Goal: Task Accomplishment & Management: Complete application form

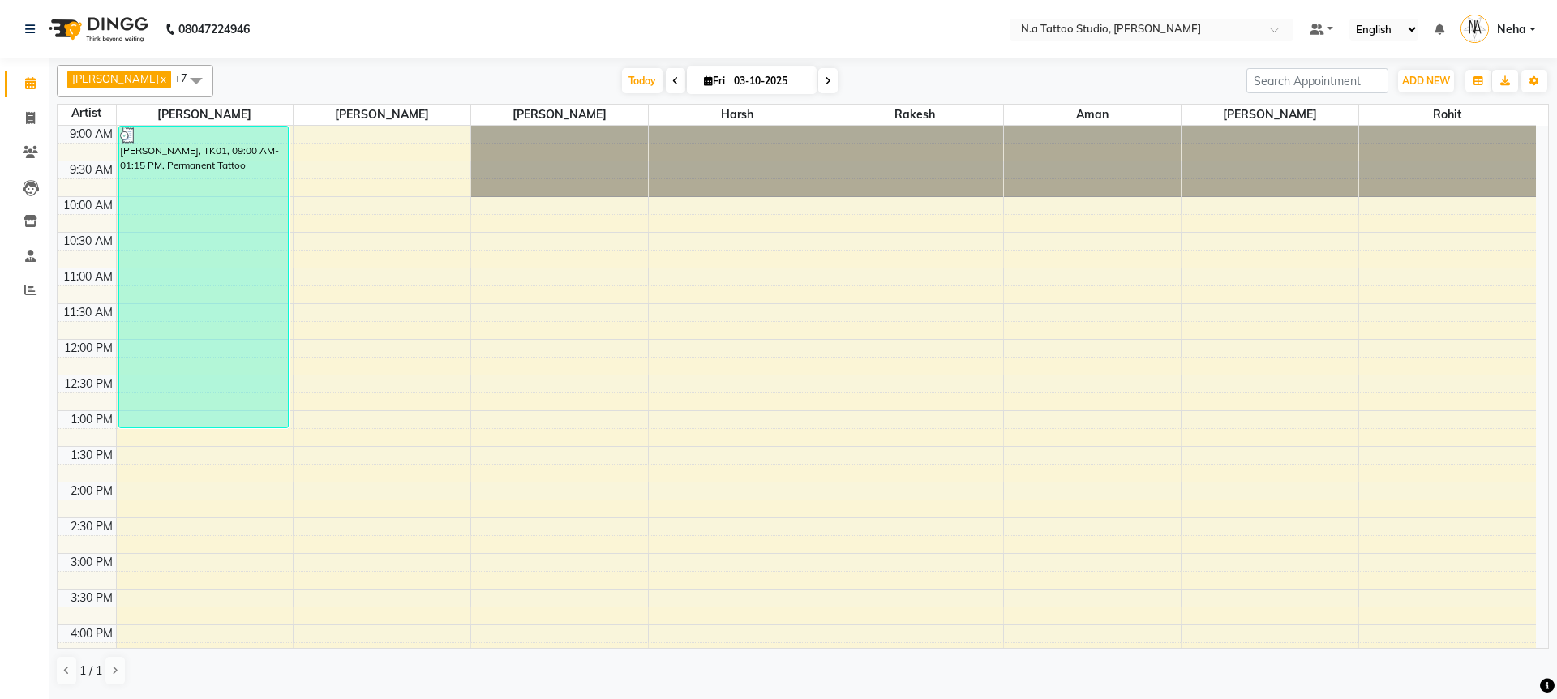
click at [624, 83] on span "Today" at bounding box center [642, 80] width 41 height 25
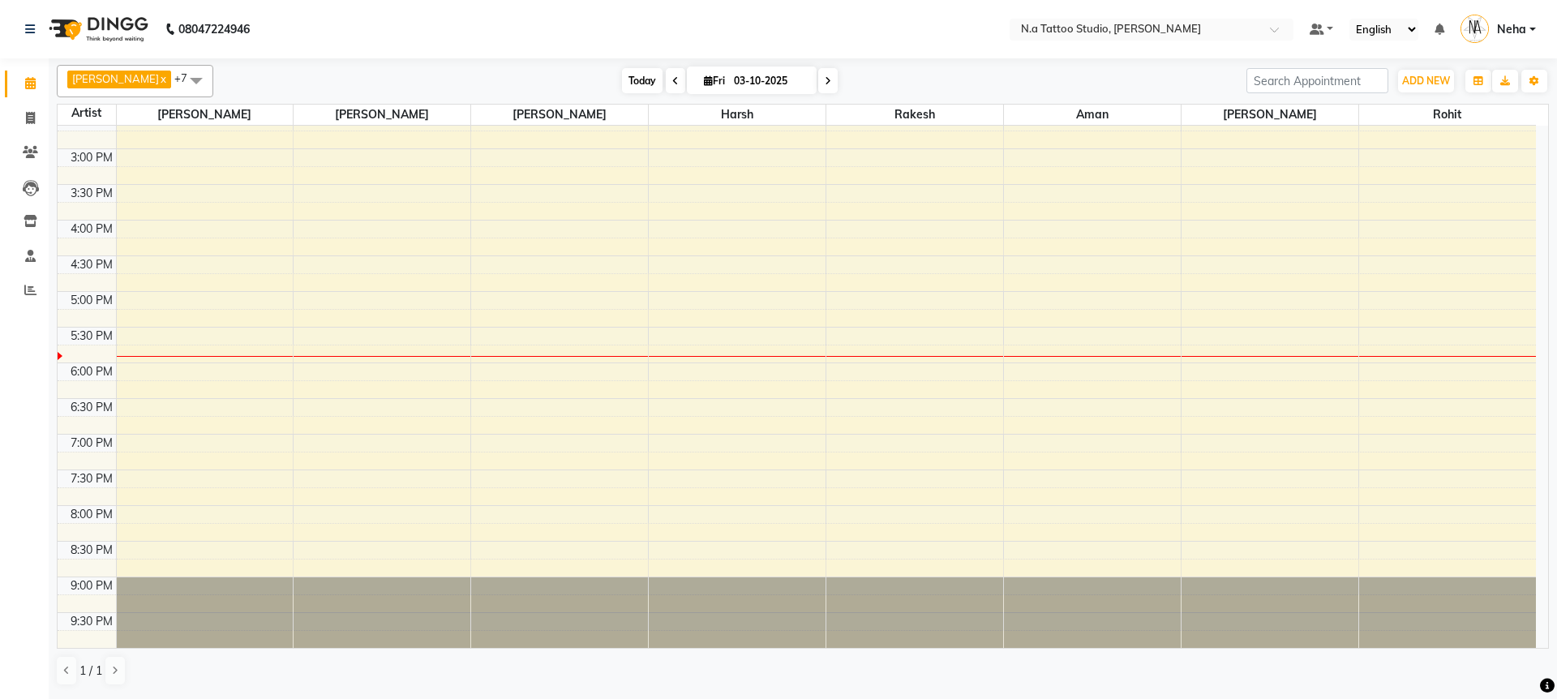
click at [630, 82] on span "Today" at bounding box center [642, 80] width 41 height 25
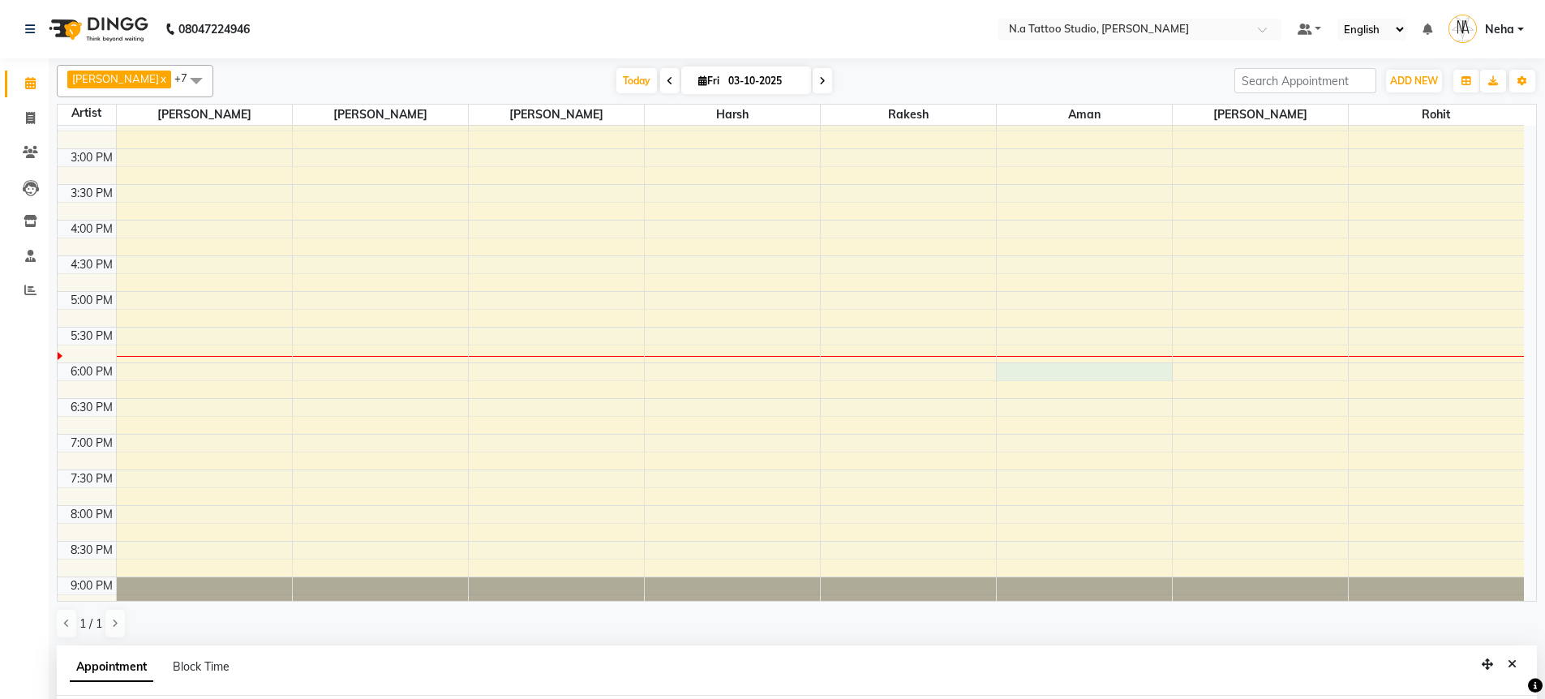
select select "84975"
select select "tentative"
select select "1080"
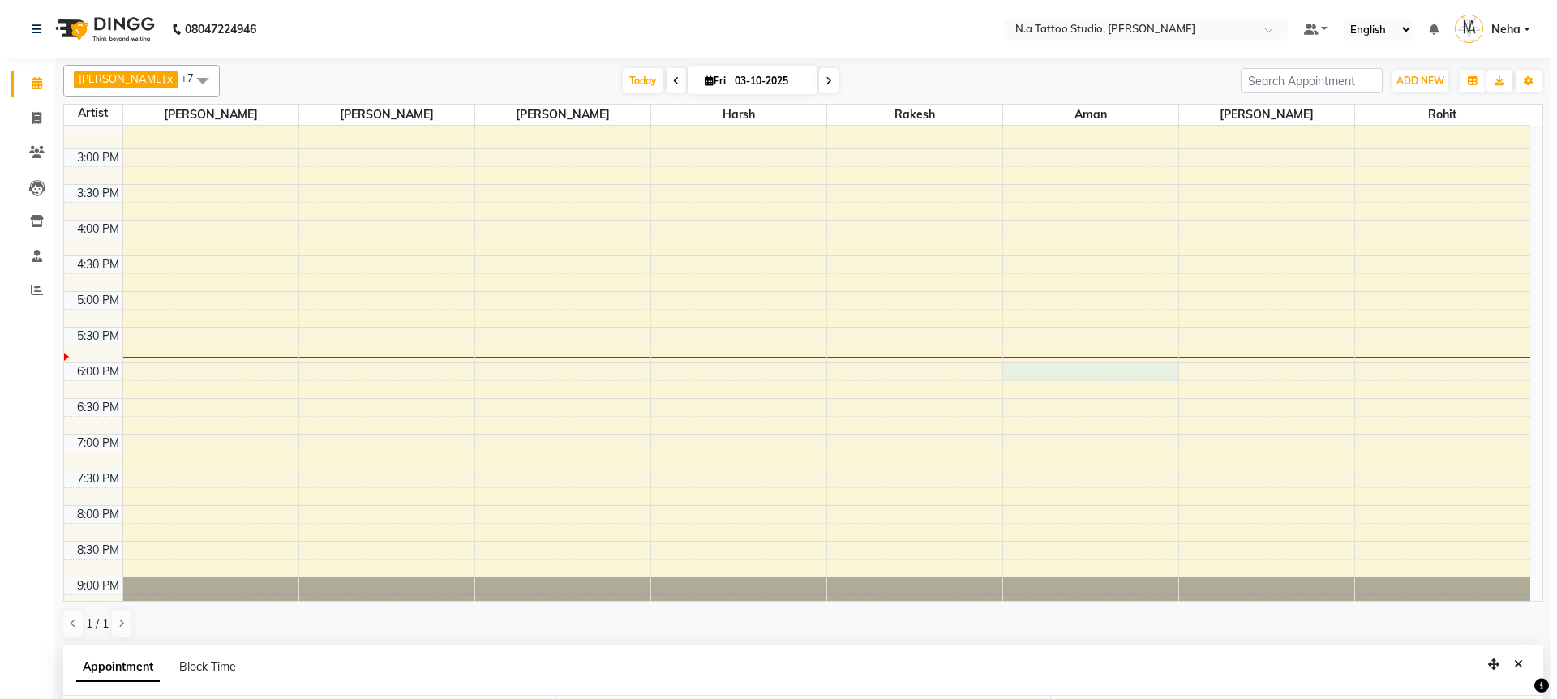
scroll to position [315, 0]
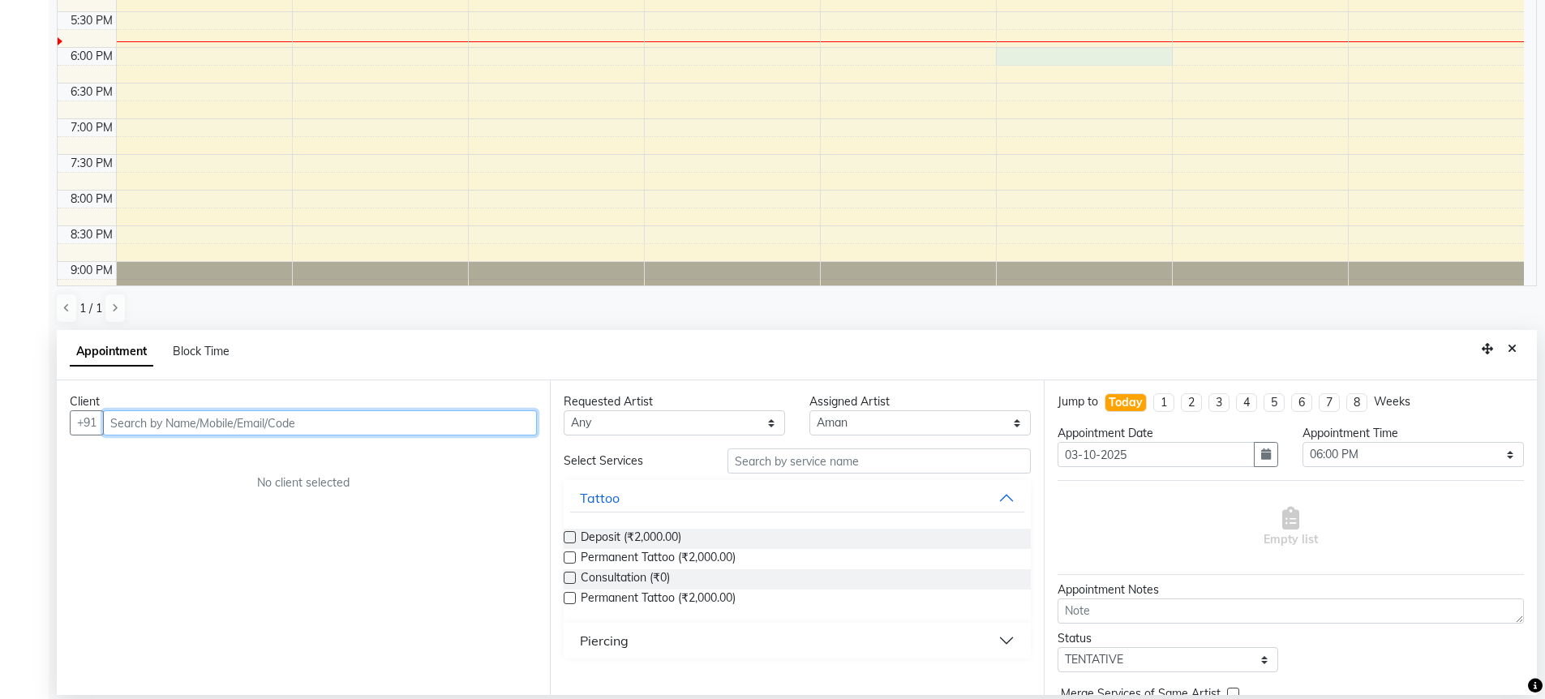
paste input "9911901001"
type input "9911901001"
click at [504, 427] on span "Add Client" at bounding box center [503, 422] width 54 height 15
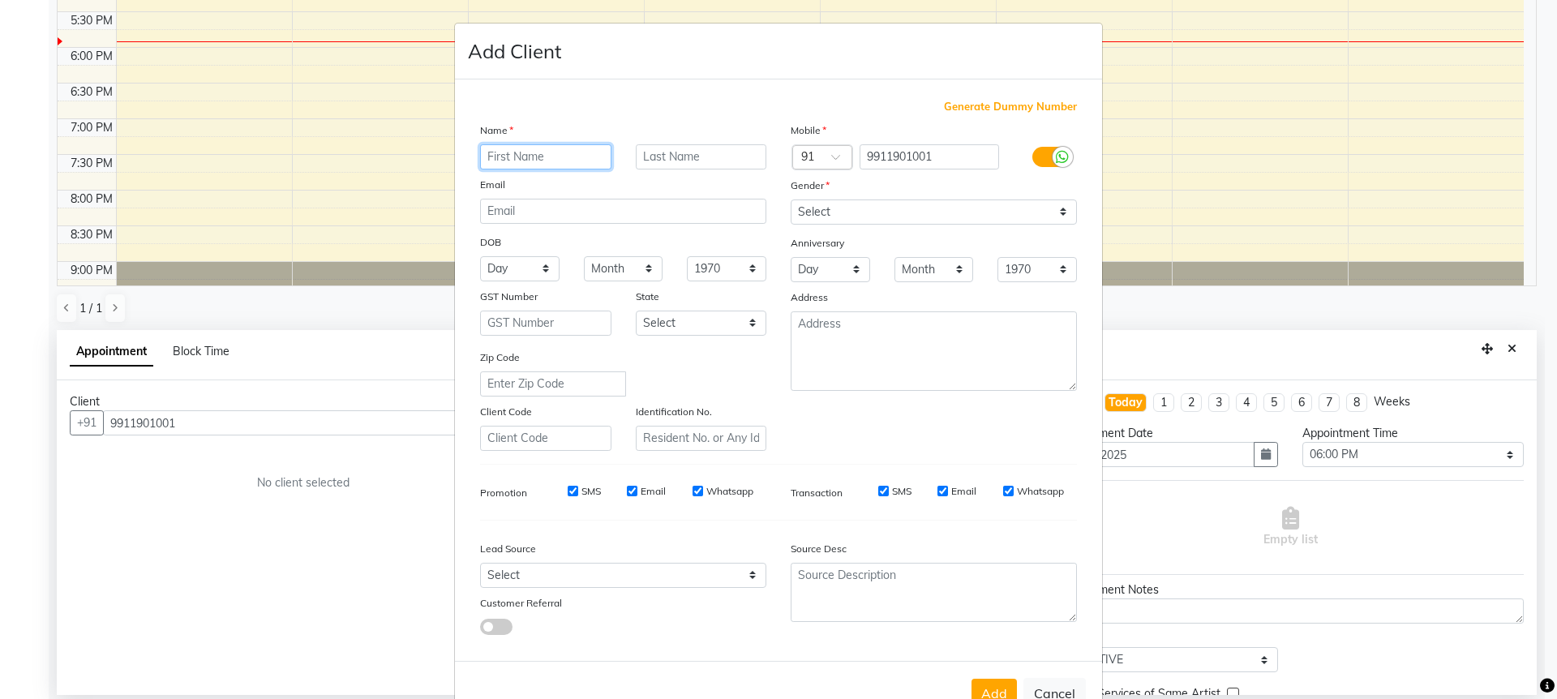
paste input "[PERSON_NAME]"
type input "[PERSON_NAME]"
click at [513, 210] on input "email" at bounding box center [623, 211] width 286 height 25
paste input "[EMAIL_ADDRESS][DOMAIN_NAME]"
type input "[EMAIL_ADDRESS][DOMAIN_NAME]"
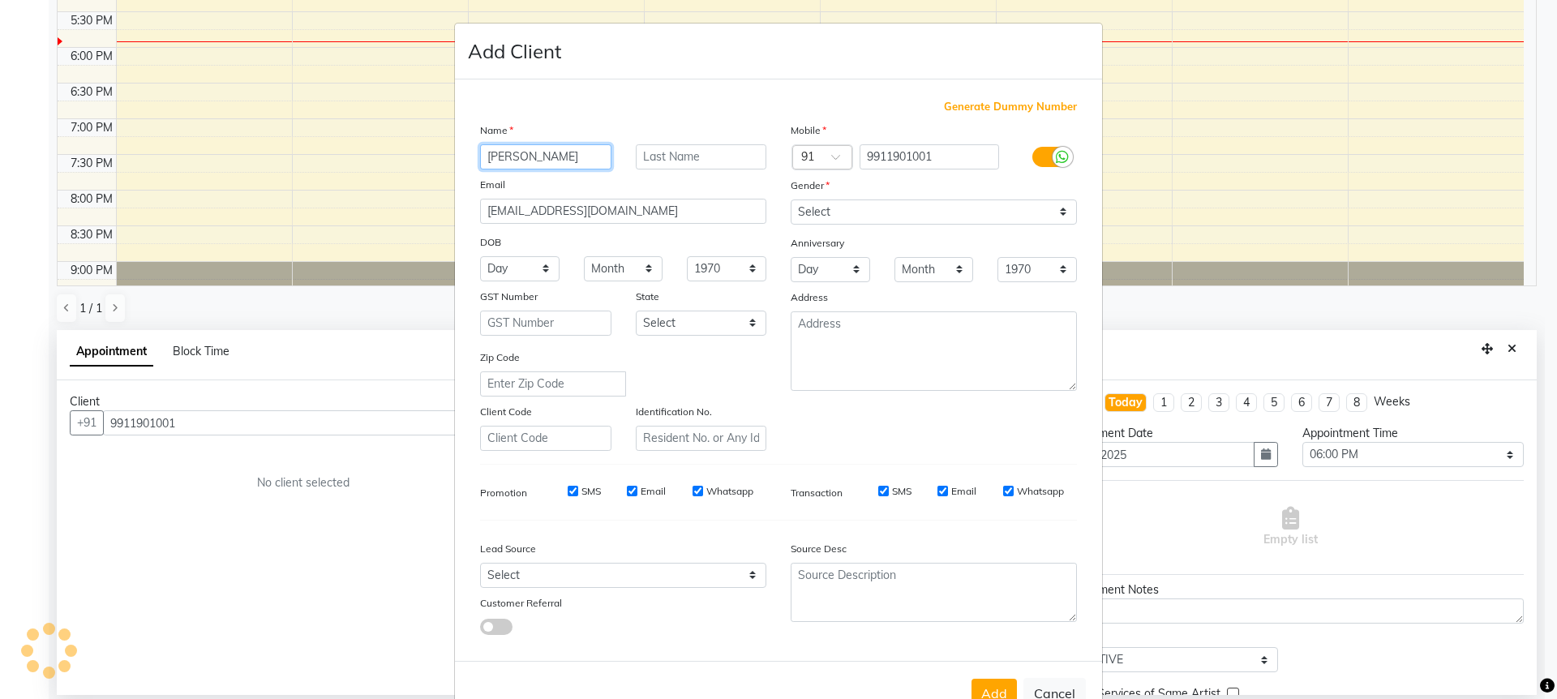
click at [537, 161] on input "[PERSON_NAME]" at bounding box center [545, 156] width 131 height 25
type input "Saurabh"
click at [661, 161] on input "text" at bounding box center [701, 156] width 131 height 25
paste input "Sethi"
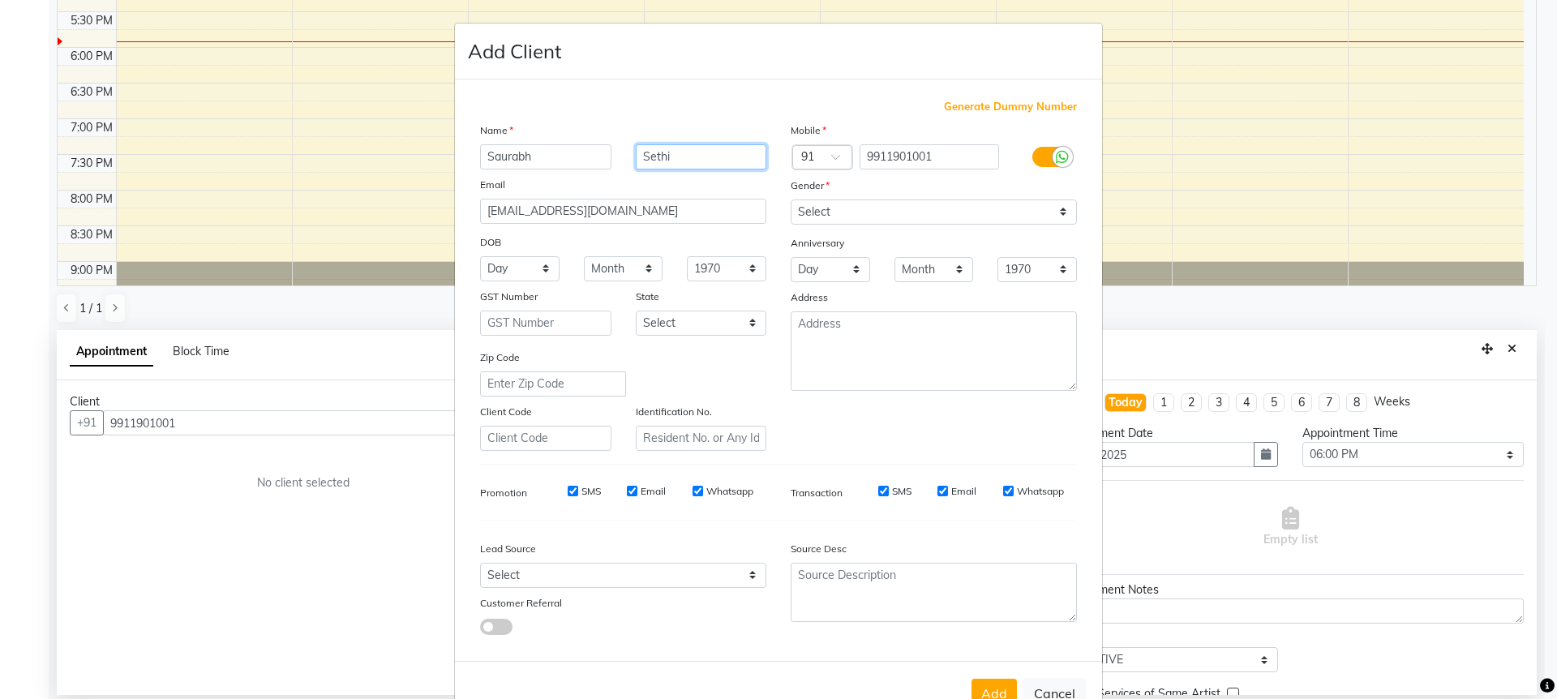
type input "Sethi"
click at [820, 207] on select "Select [DEMOGRAPHIC_DATA] [DEMOGRAPHIC_DATA] Other Prefer Not To Say" at bounding box center [934, 212] width 286 height 25
select select "[DEMOGRAPHIC_DATA]"
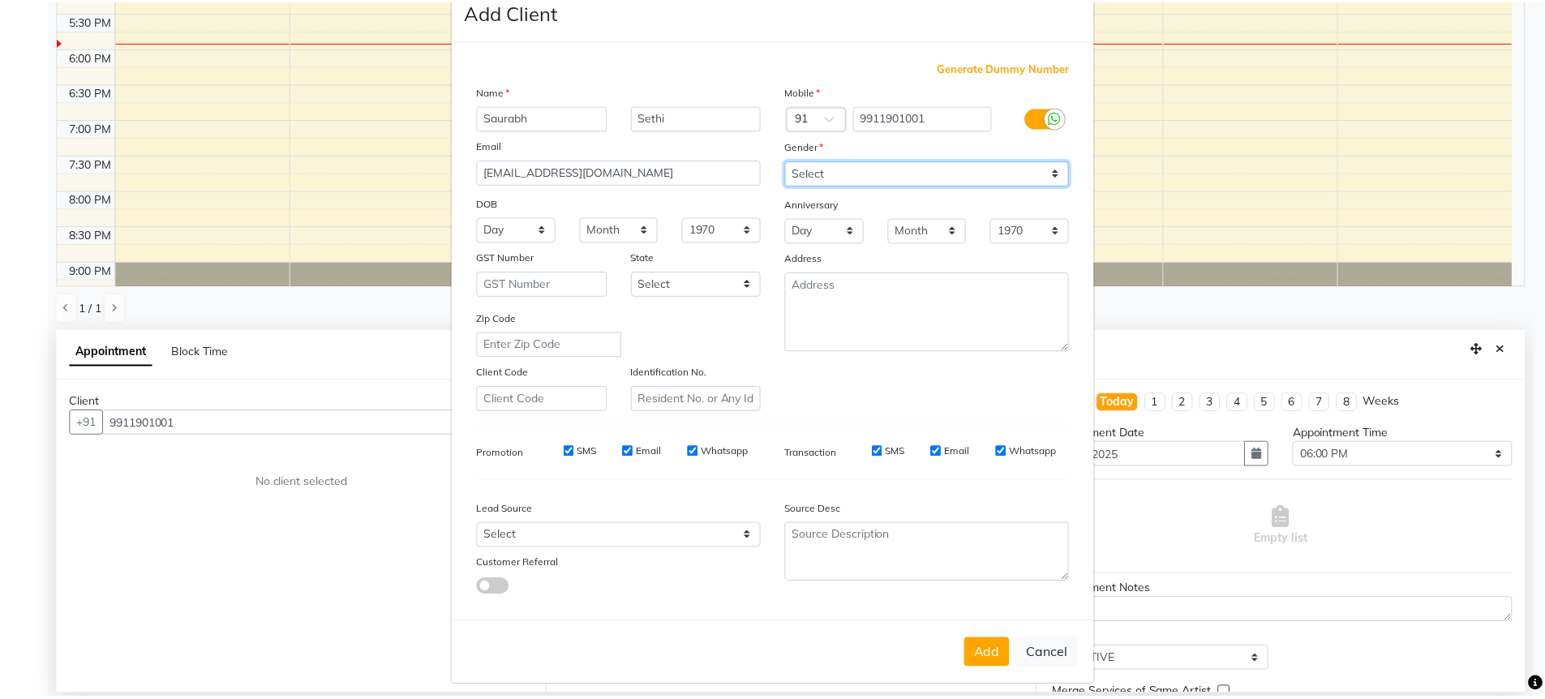
scroll to position [49, 0]
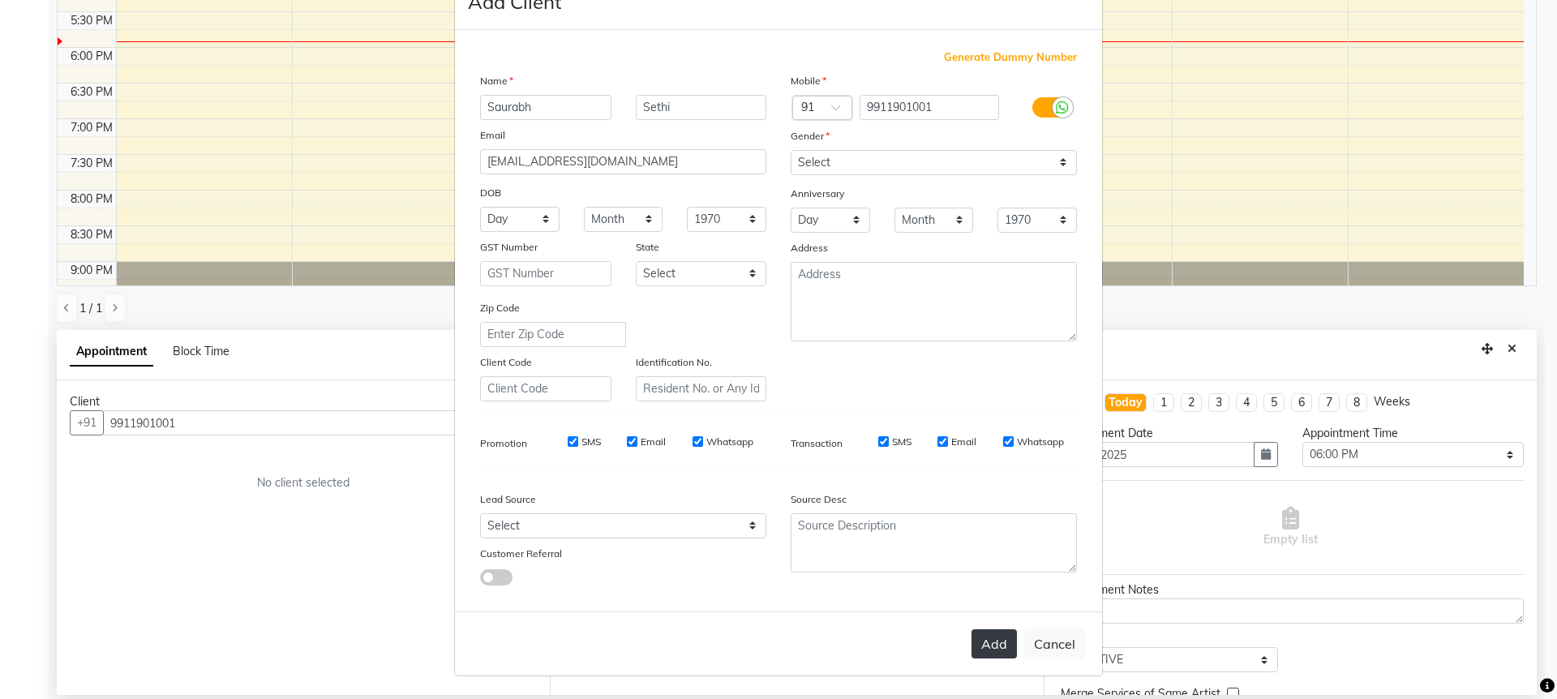
click at [976, 642] on button "Add" at bounding box center [994, 643] width 45 height 29
type input "99******01"
select select
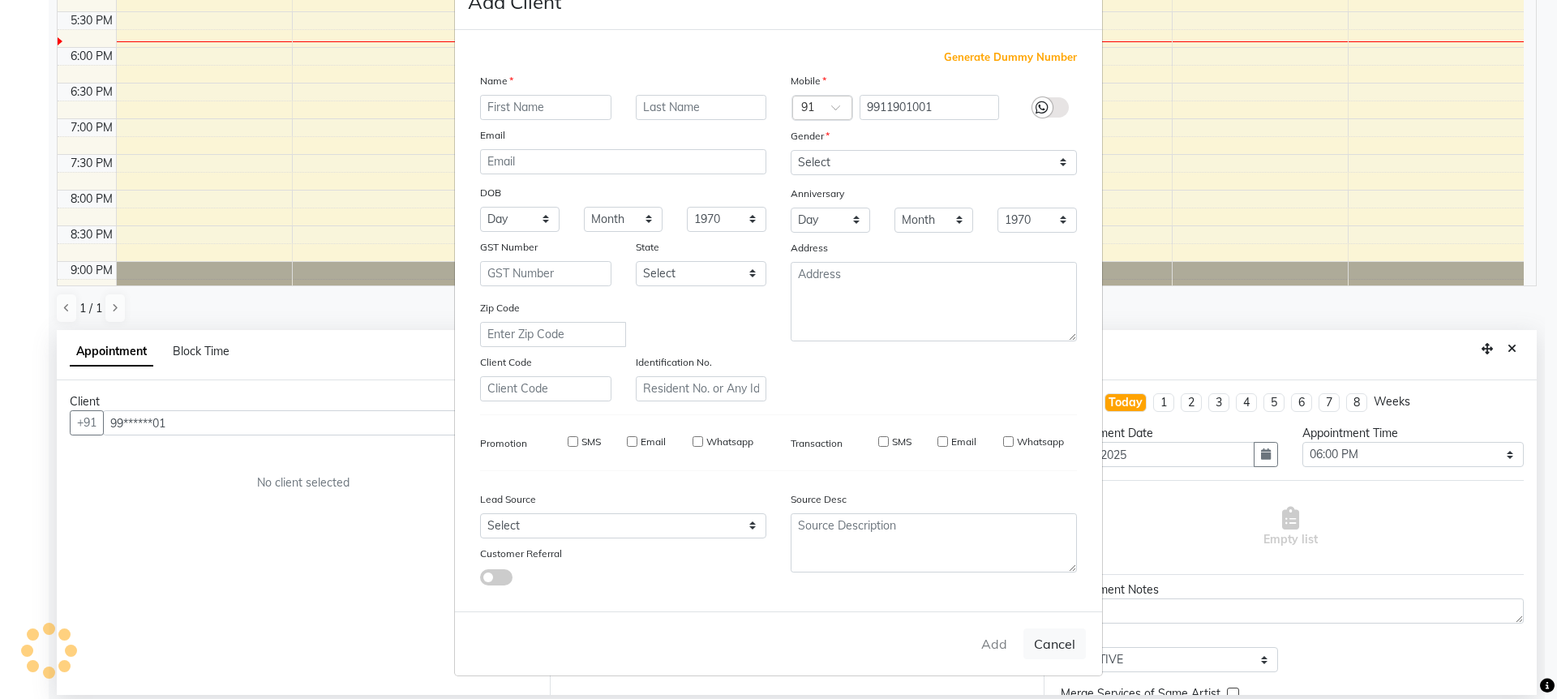
select select
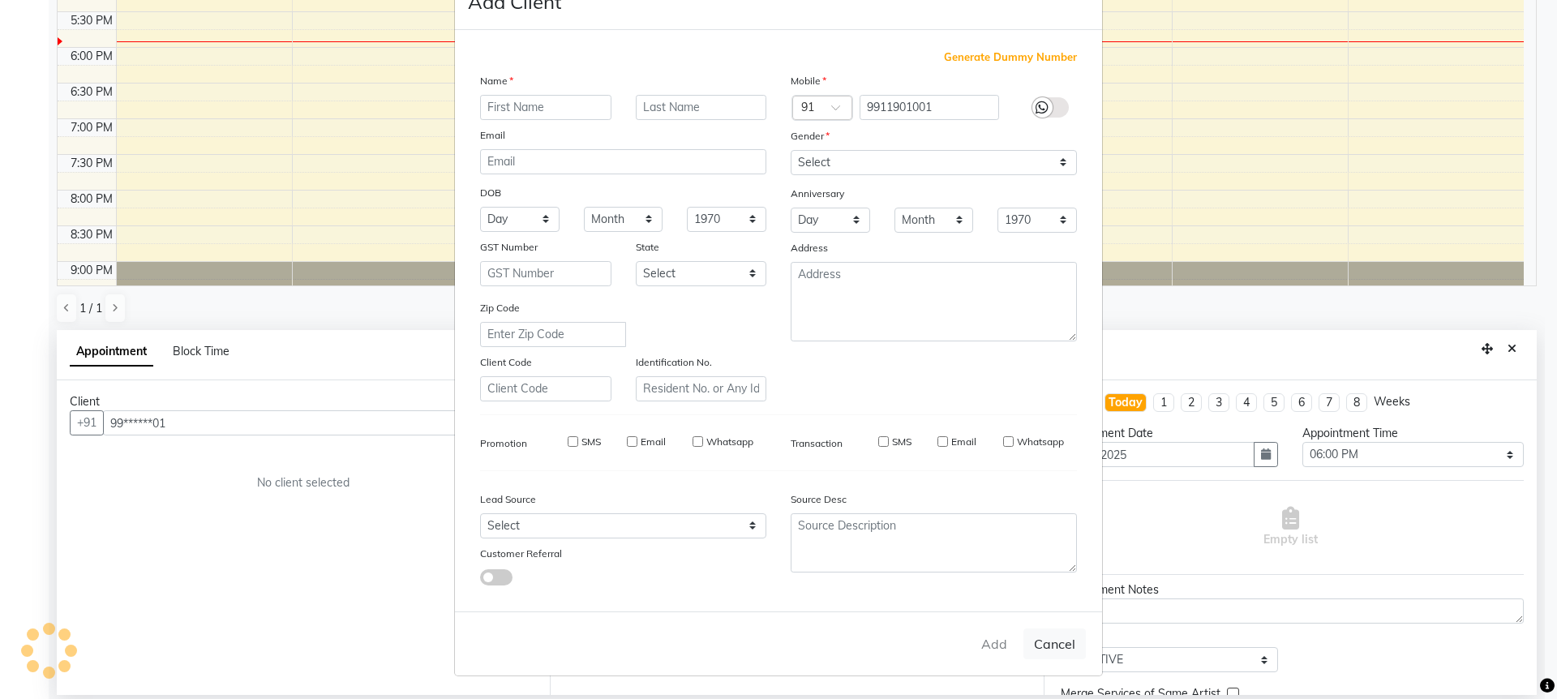
select select
checkbox input "false"
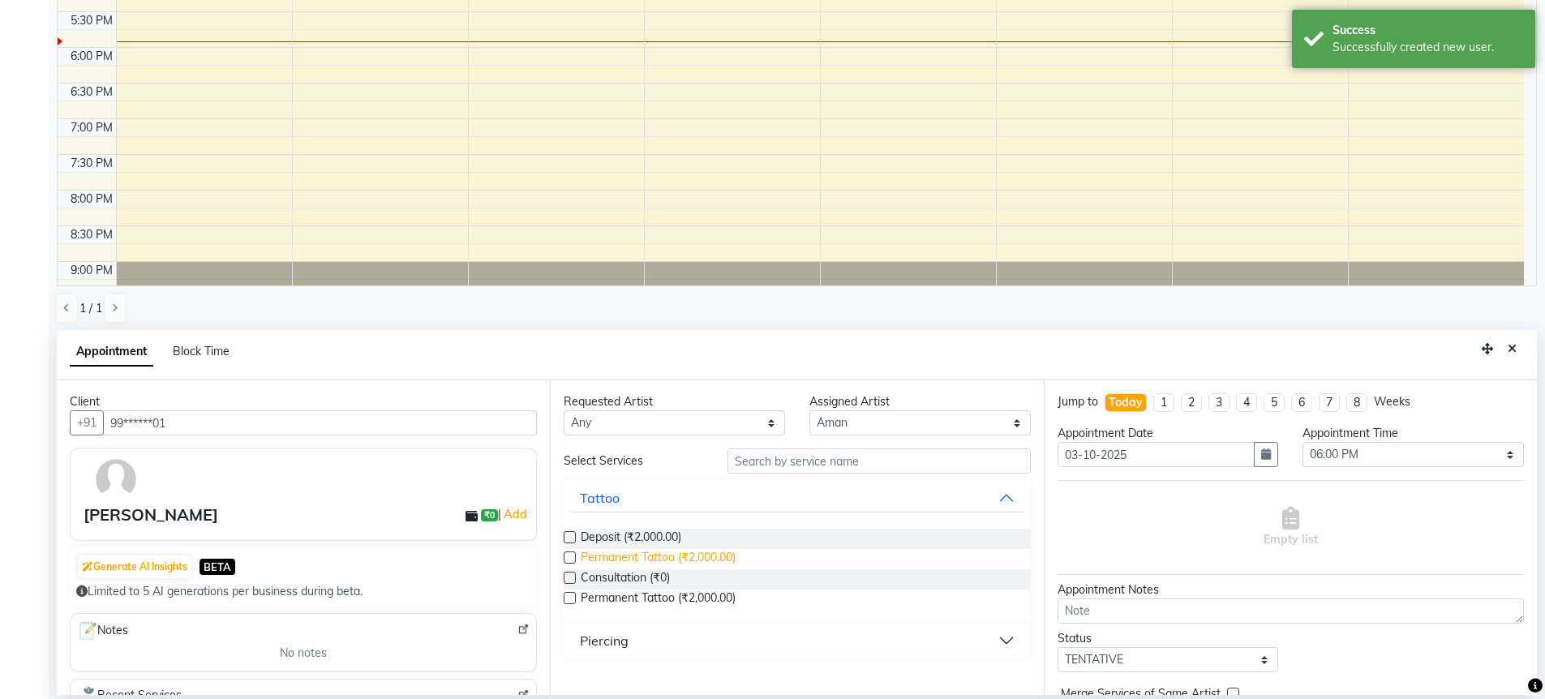
click at [728, 561] on span "Permanent Tattoo (₹2,000.00)" at bounding box center [658, 559] width 155 height 20
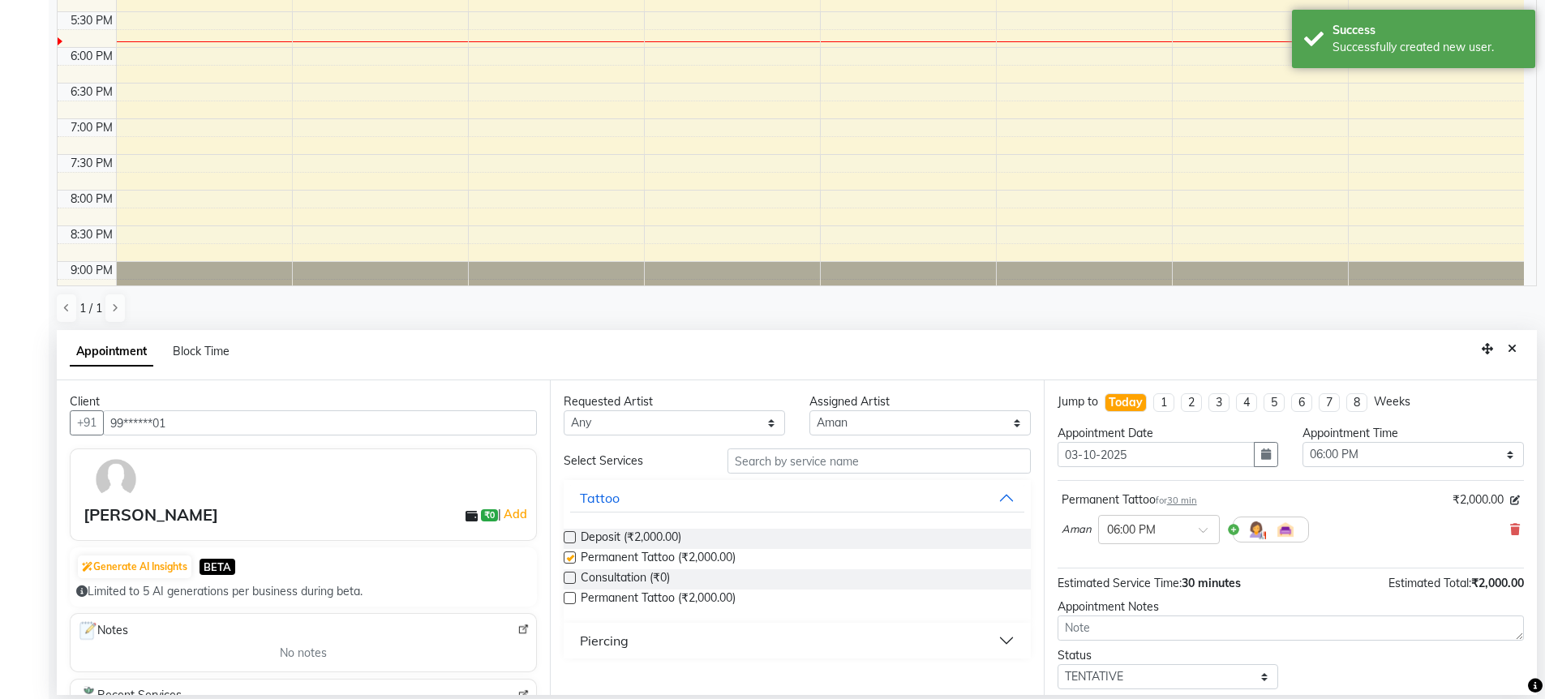
checkbox input "false"
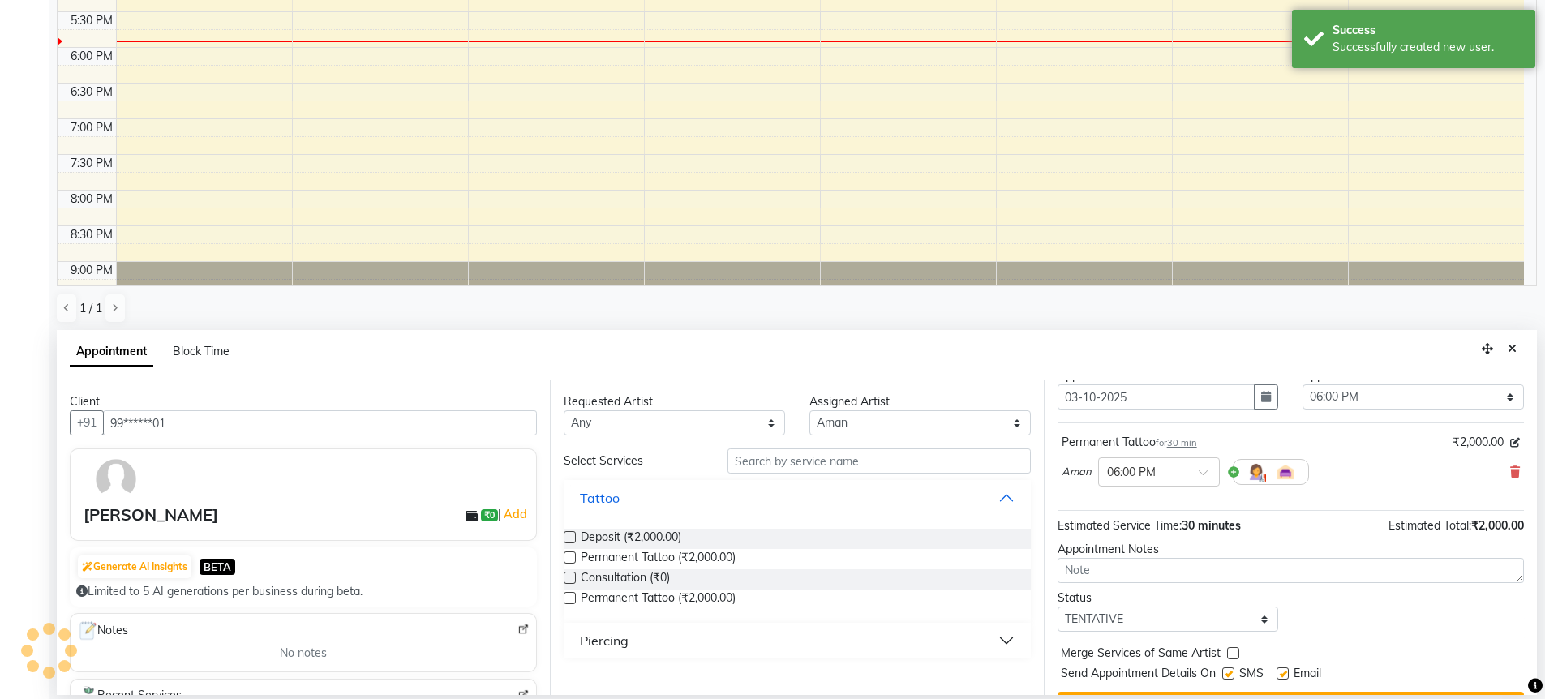
scroll to position [97, 0]
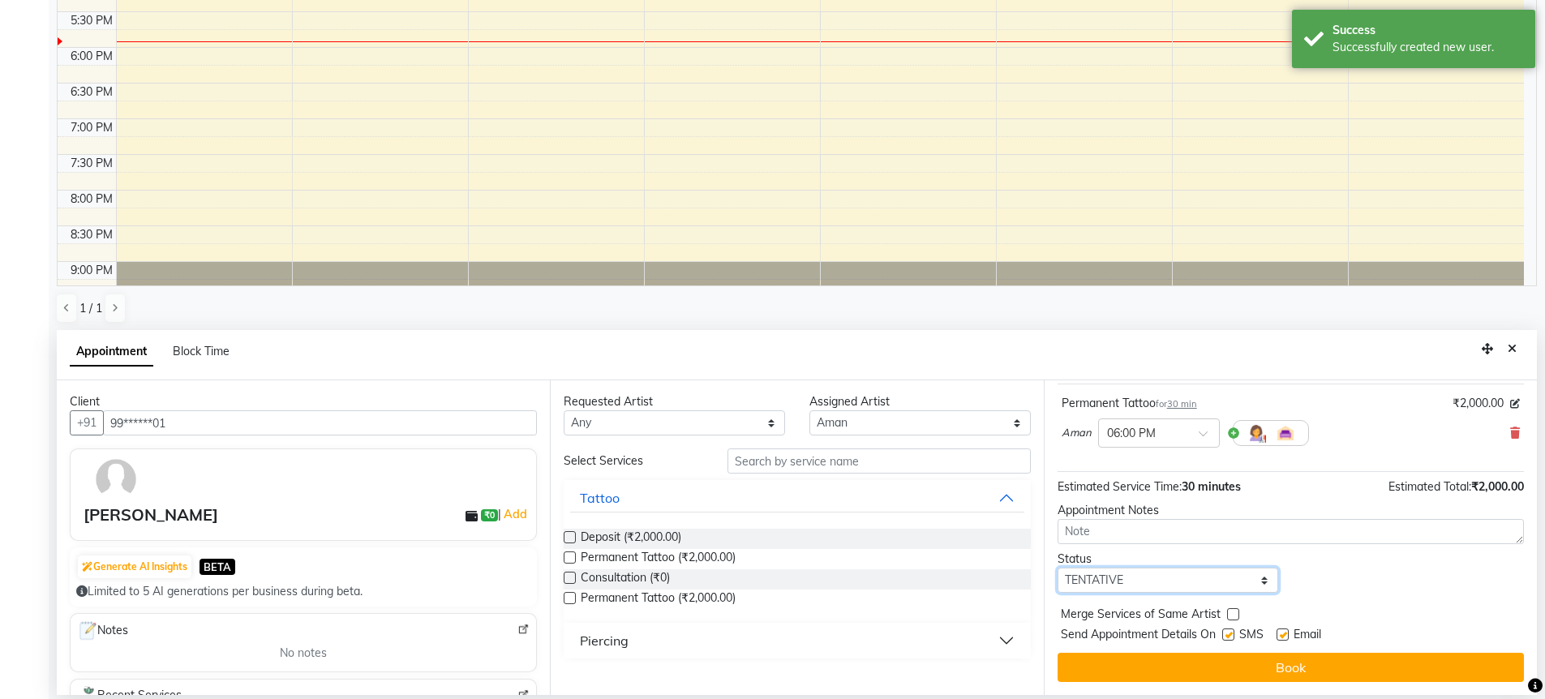
click at [1155, 589] on select "Select TENTATIVE CONFIRM CHECK-IN UPCOMING" at bounding box center [1168, 580] width 221 height 25
select select "confirm booking"
drag, startPoint x: 1171, startPoint y: 659, endPoint x: 1172, endPoint y: 648, distance: 11.4
click at [1171, 660] on button "Book" at bounding box center [1291, 667] width 466 height 29
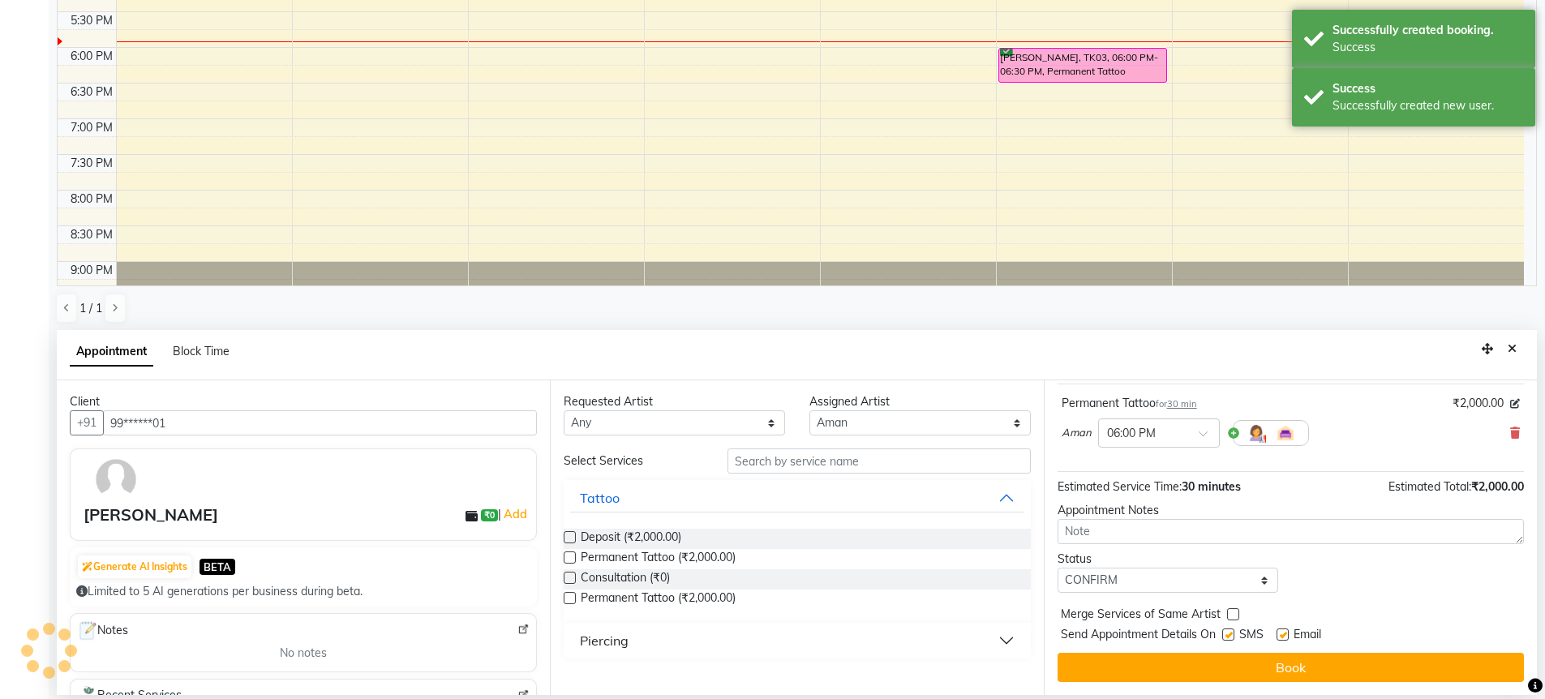
scroll to position [0, 0]
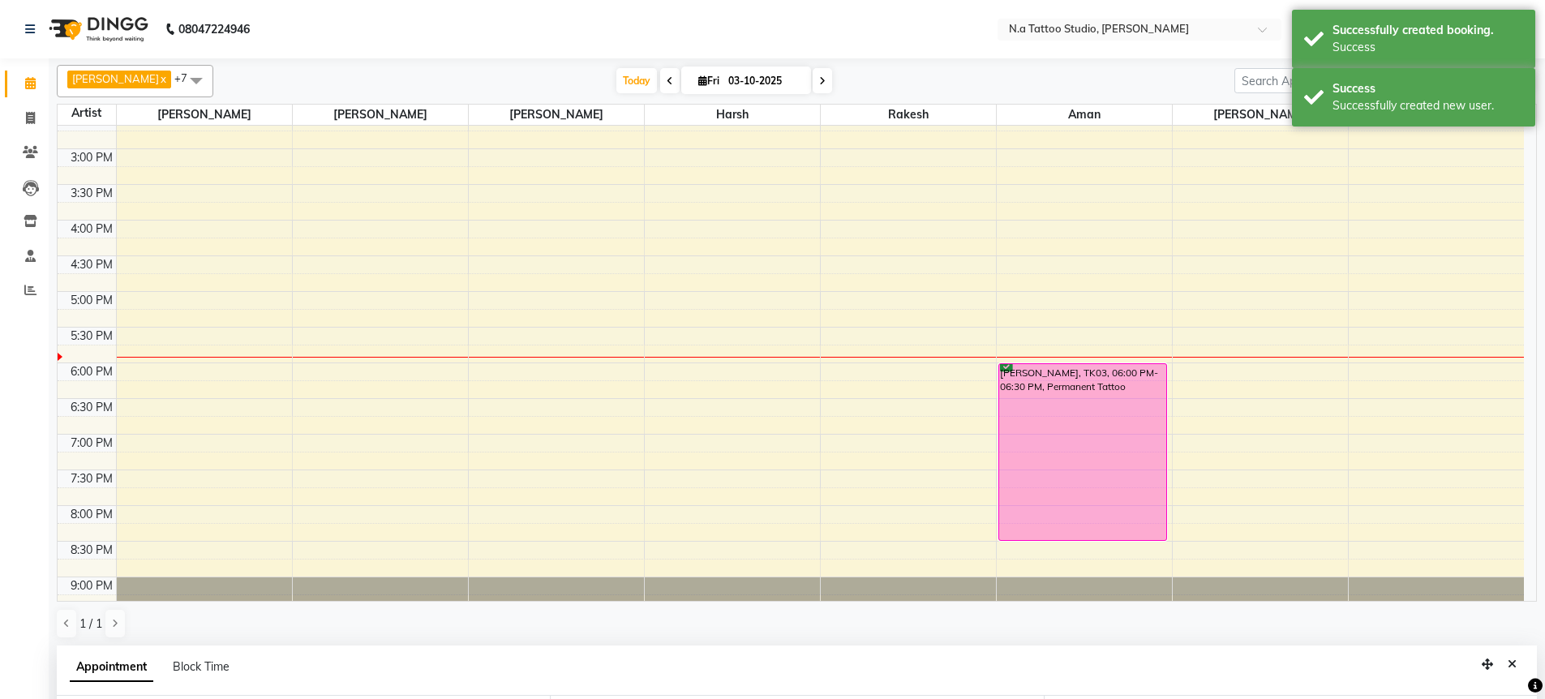
drag, startPoint x: 1093, startPoint y: 396, endPoint x: 1088, endPoint y: 496, distance: 99.9
click at [1089, 534] on div "[PERSON_NAME], TK03, 06:00 PM-06:30 PM, Permanent Tattoo [PERSON_NAME], TK03, 0…" at bounding box center [1084, 184] width 175 height 927
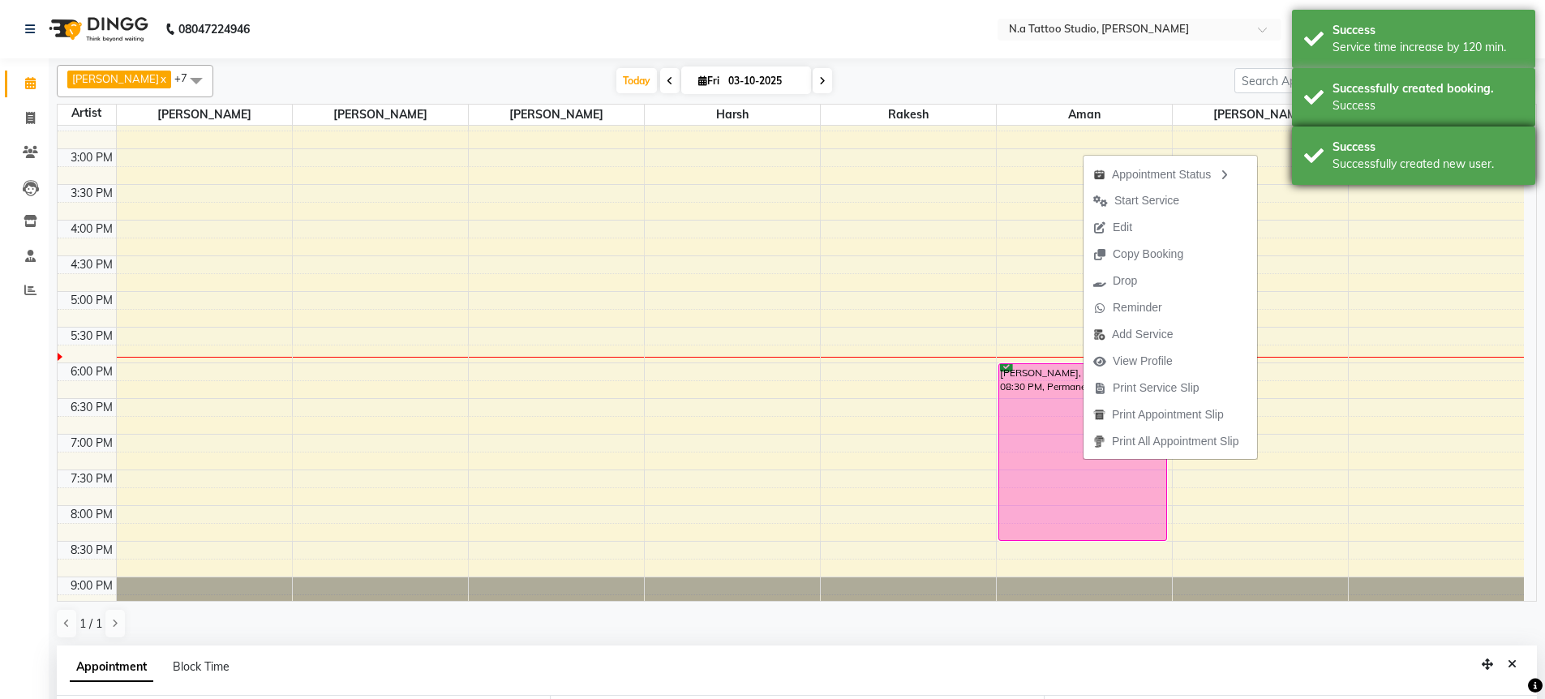
click at [1336, 161] on div "Successfully created new user." at bounding box center [1428, 164] width 191 height 17
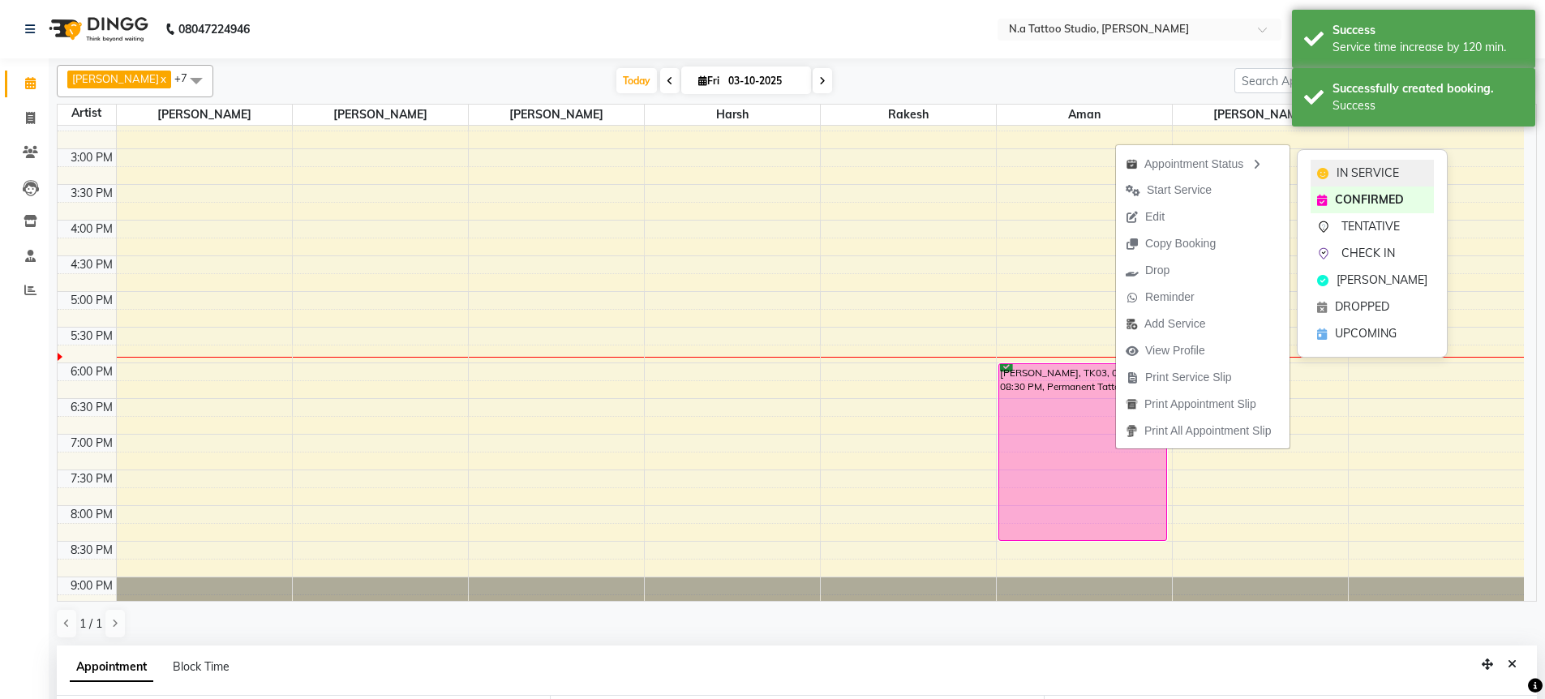
click at [1354, 168] on span "IN SERVICE" at bounding box center [1368, 173] width 62 height 17
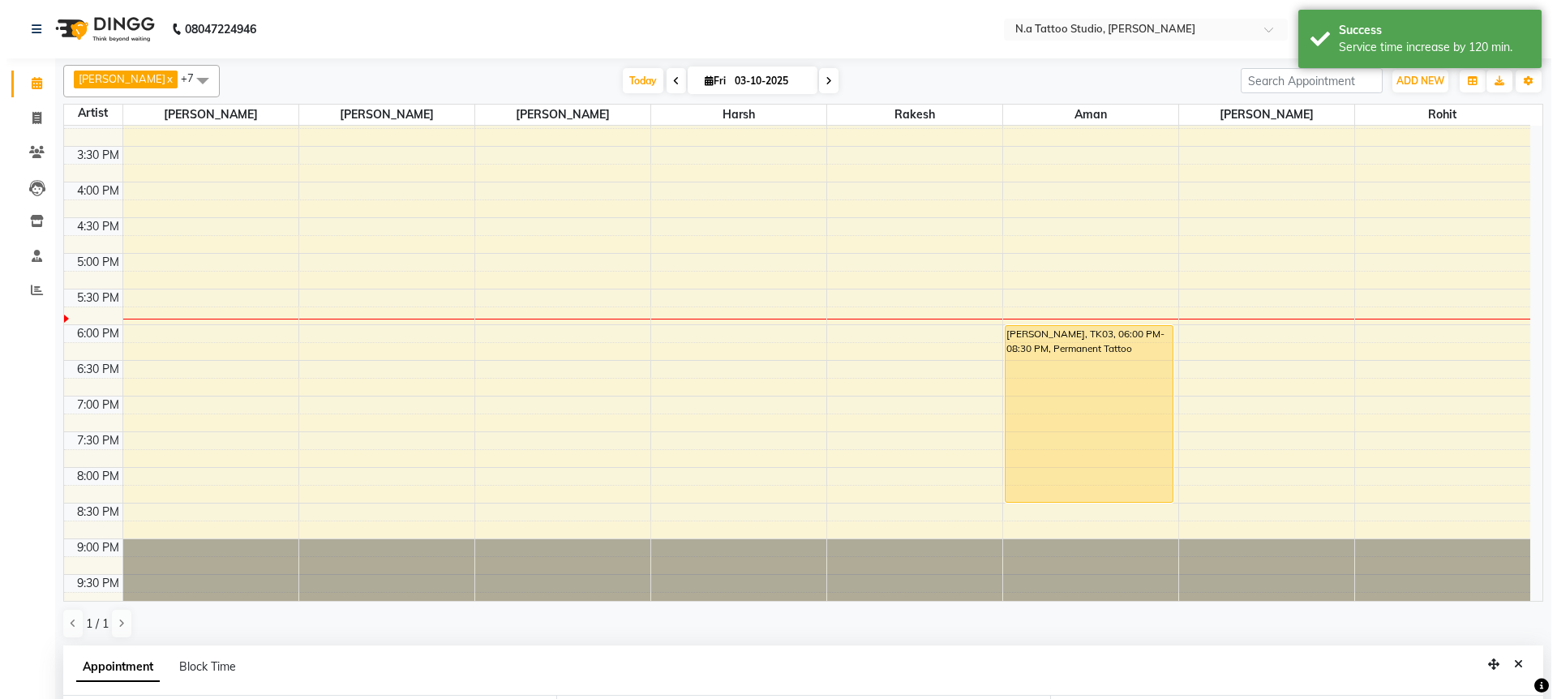
scroll to position [452, 0]
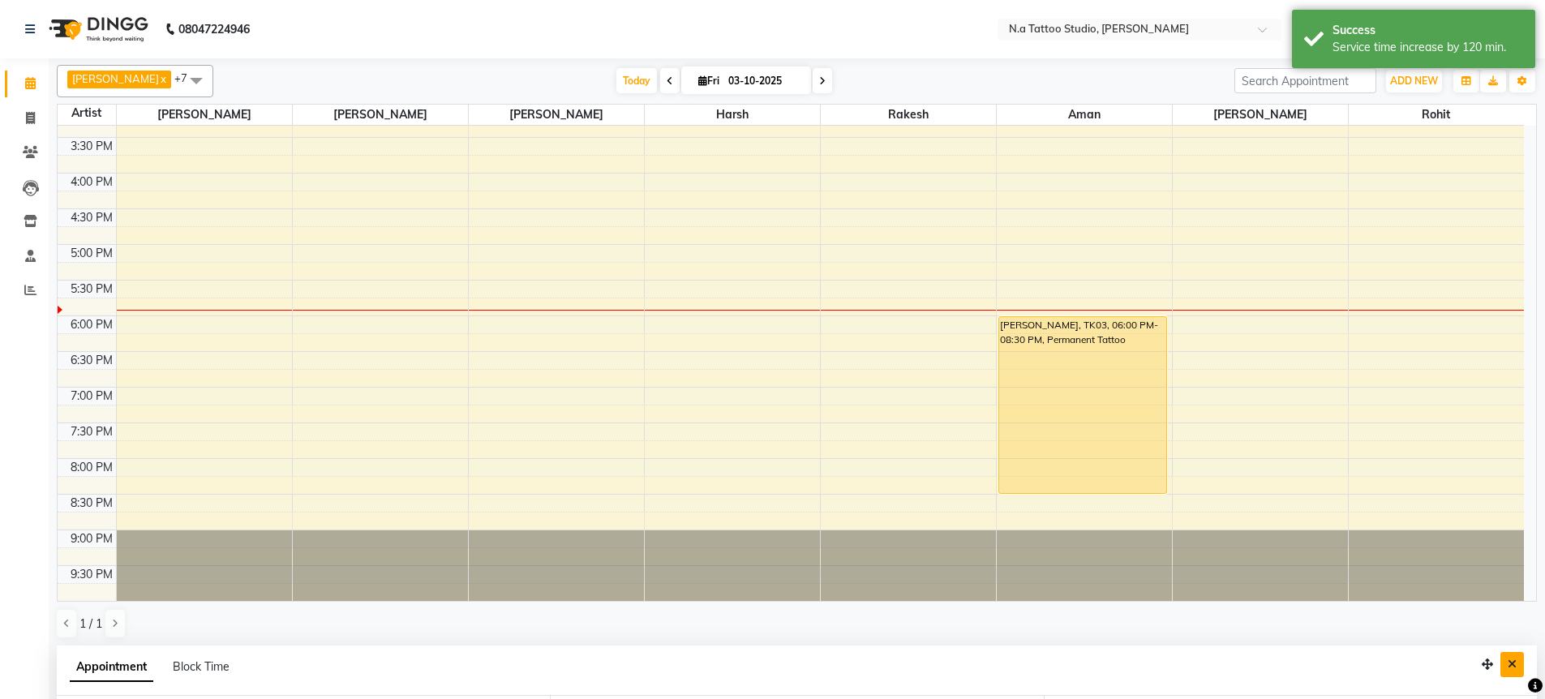
click at [1515, 659] on icon "Close" at bounding box center [1512, 664] width 9 height 11
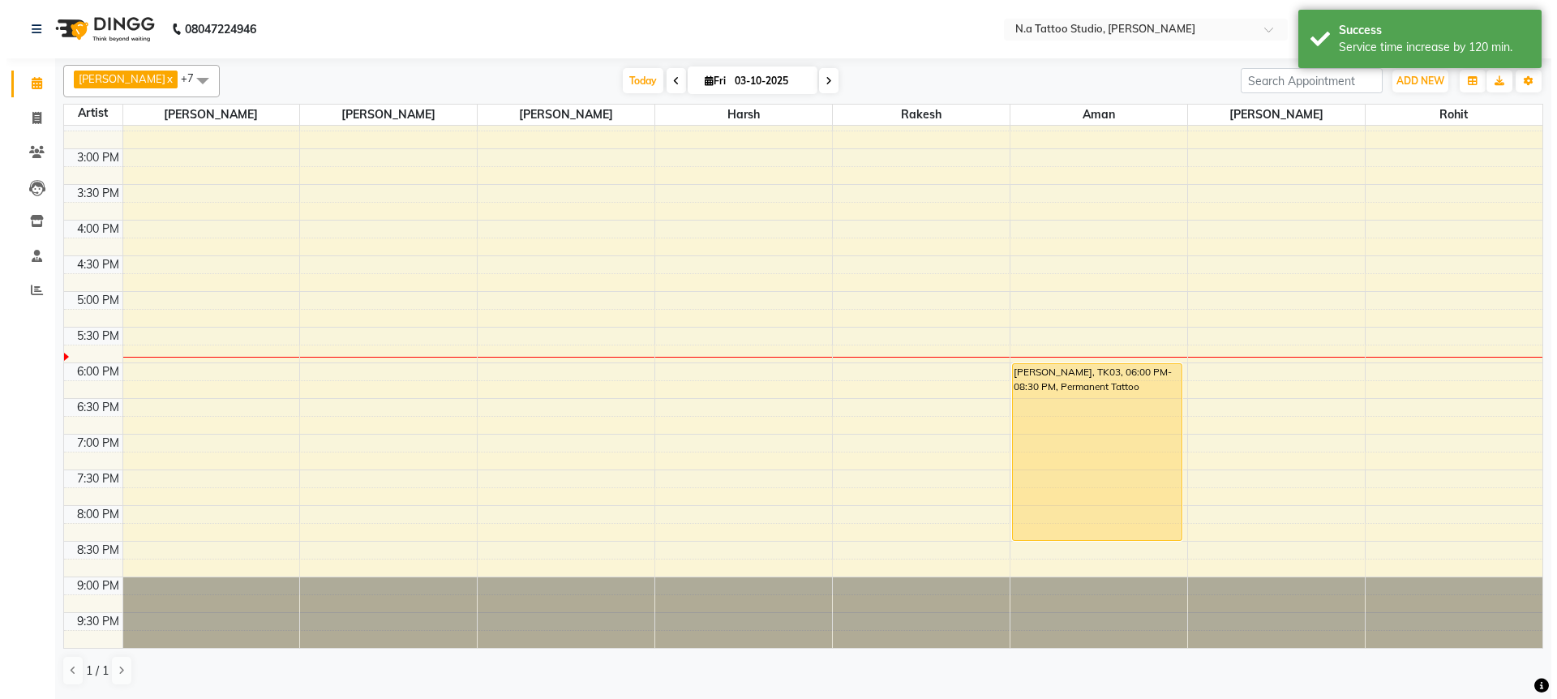
scroll to position [405, 0]
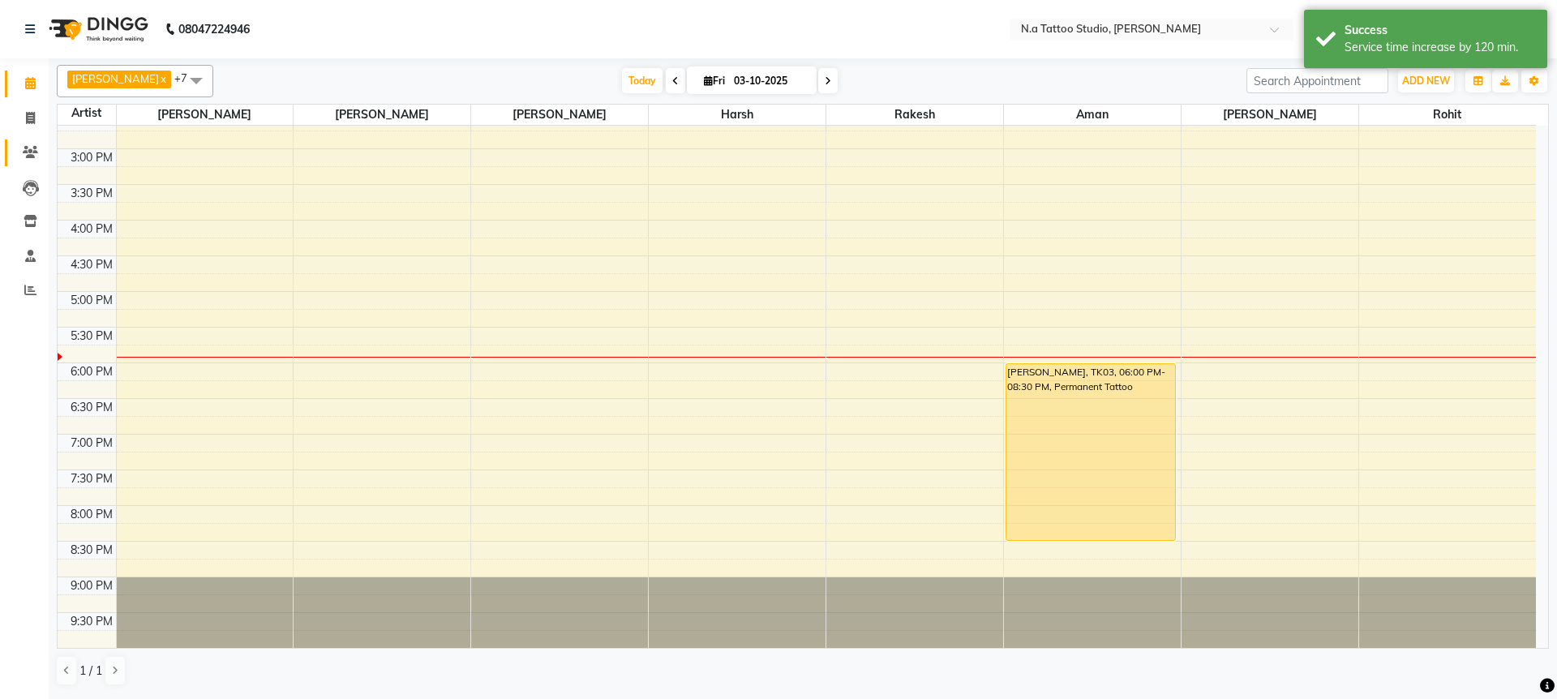
click at [35, 163] on link "Clients" at bounding box center [24, 152] width 39 height 27
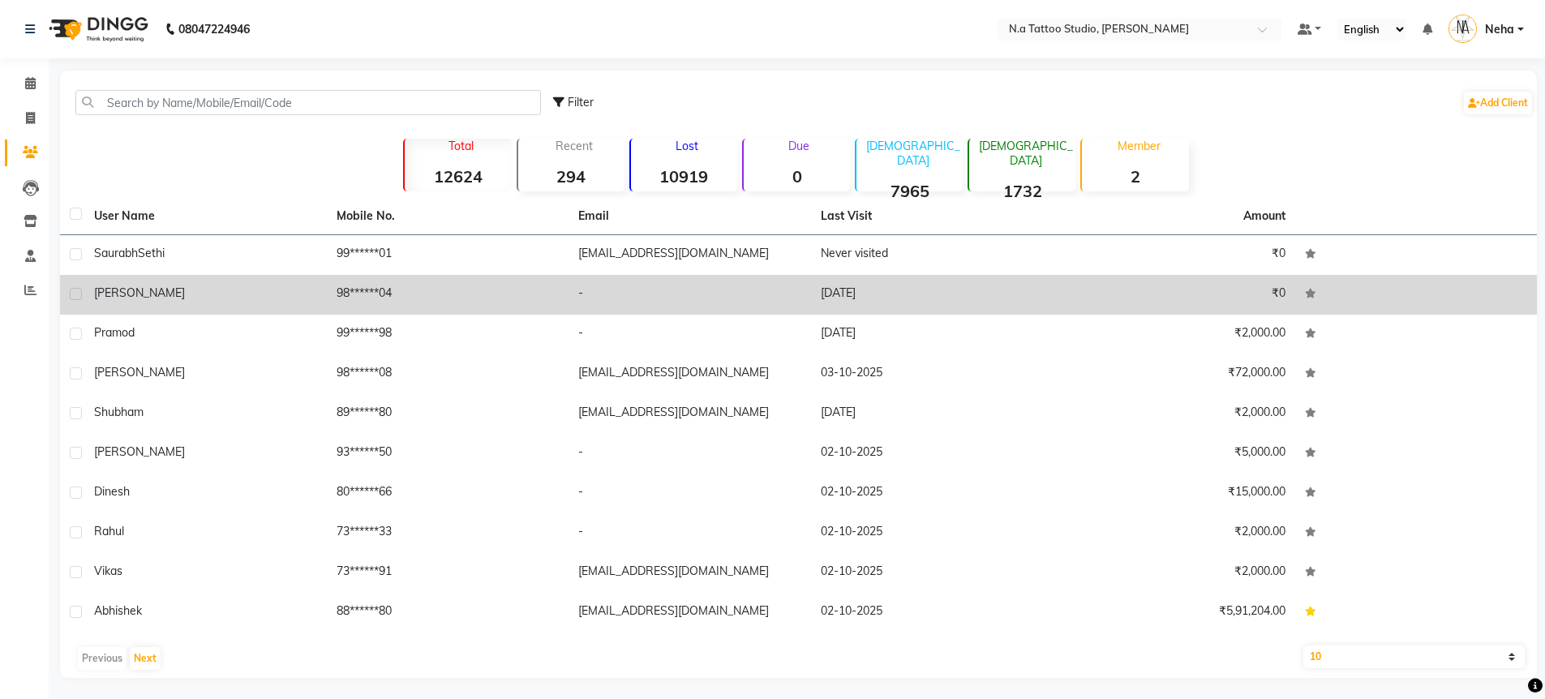
click at [315, 296] on div "[PERSON_NAME]" at bounding box center [205, 293] width 223 height 17
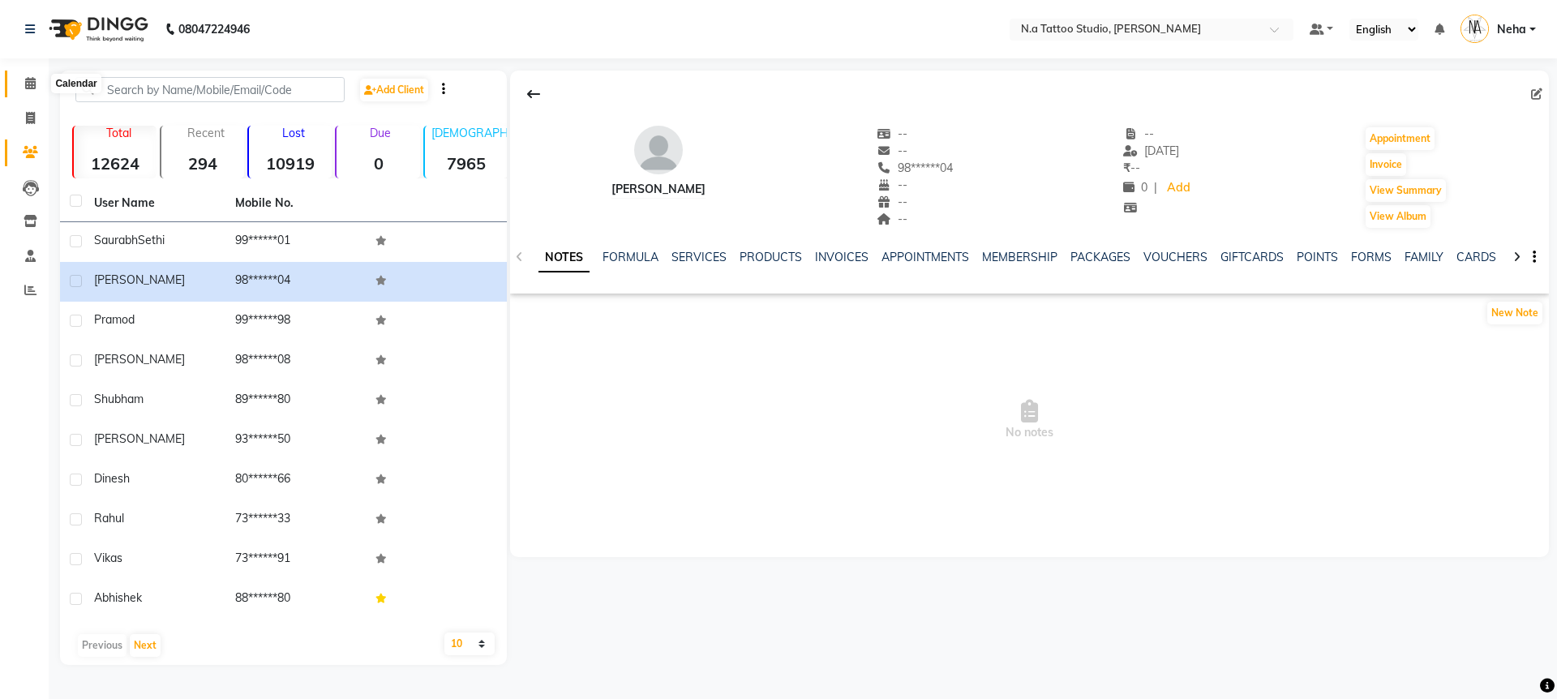
click at [29, 84] on icon at bounding box center [30, 83] width 11 height 12
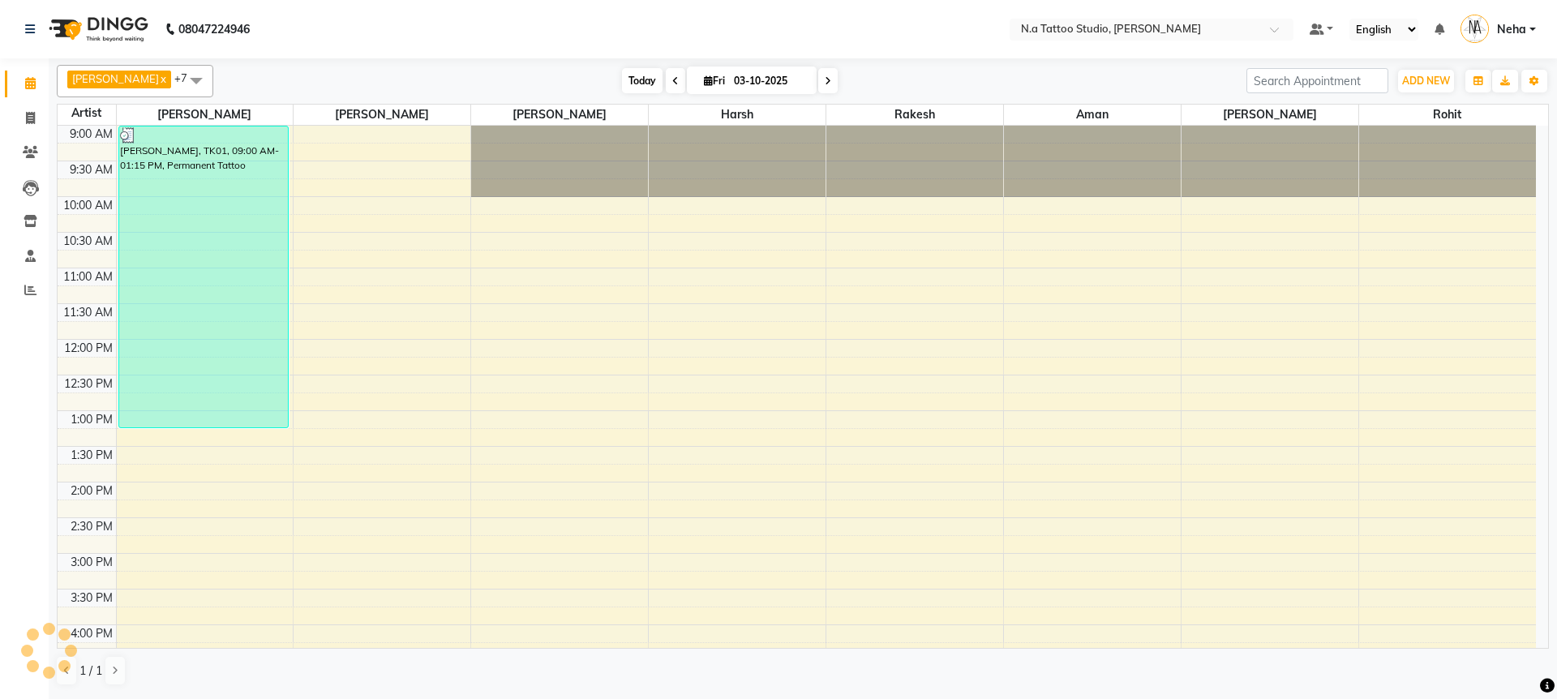
click at [629, 70] on span "Today" at bounding box center [642, 80] width 41 height 25
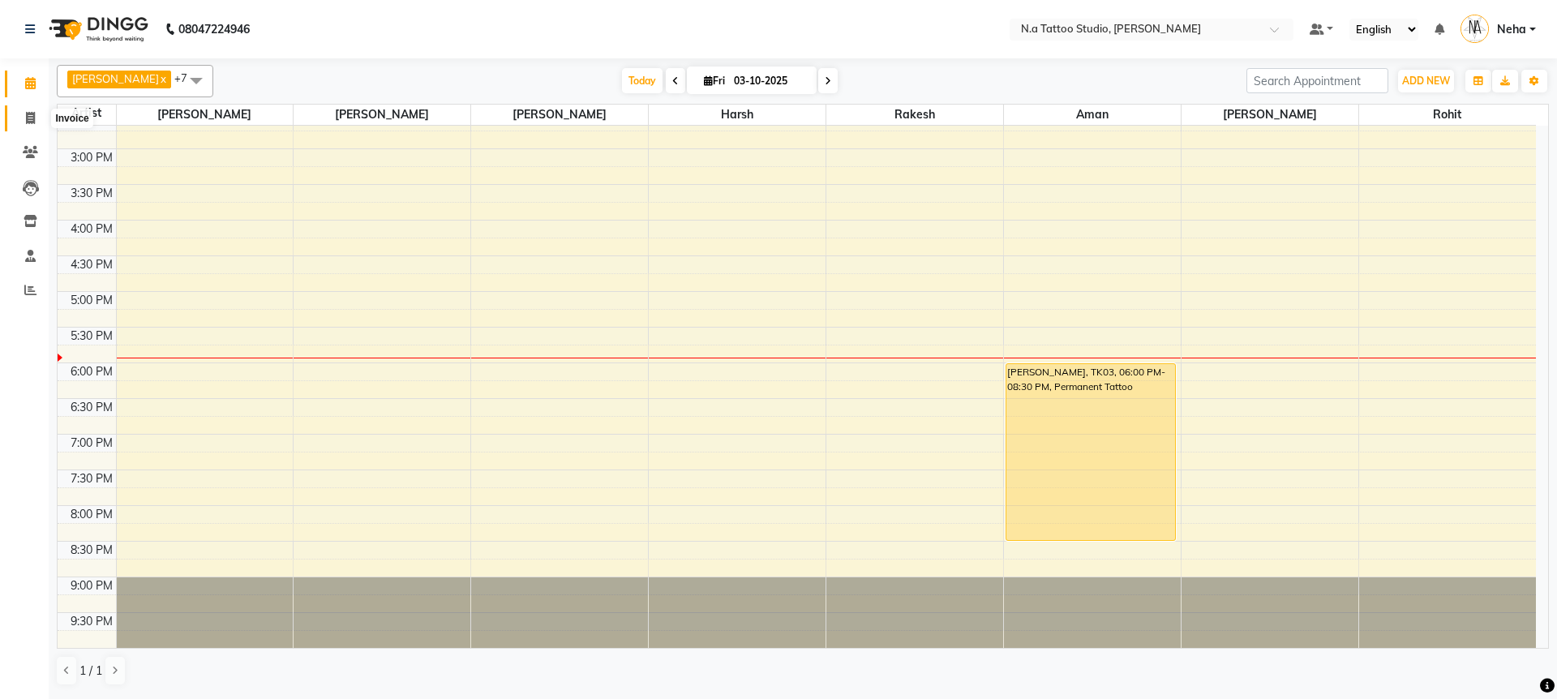
click at [32, 117] on icon at bounding box center [30, 118] width 9 height 12
select select "service"
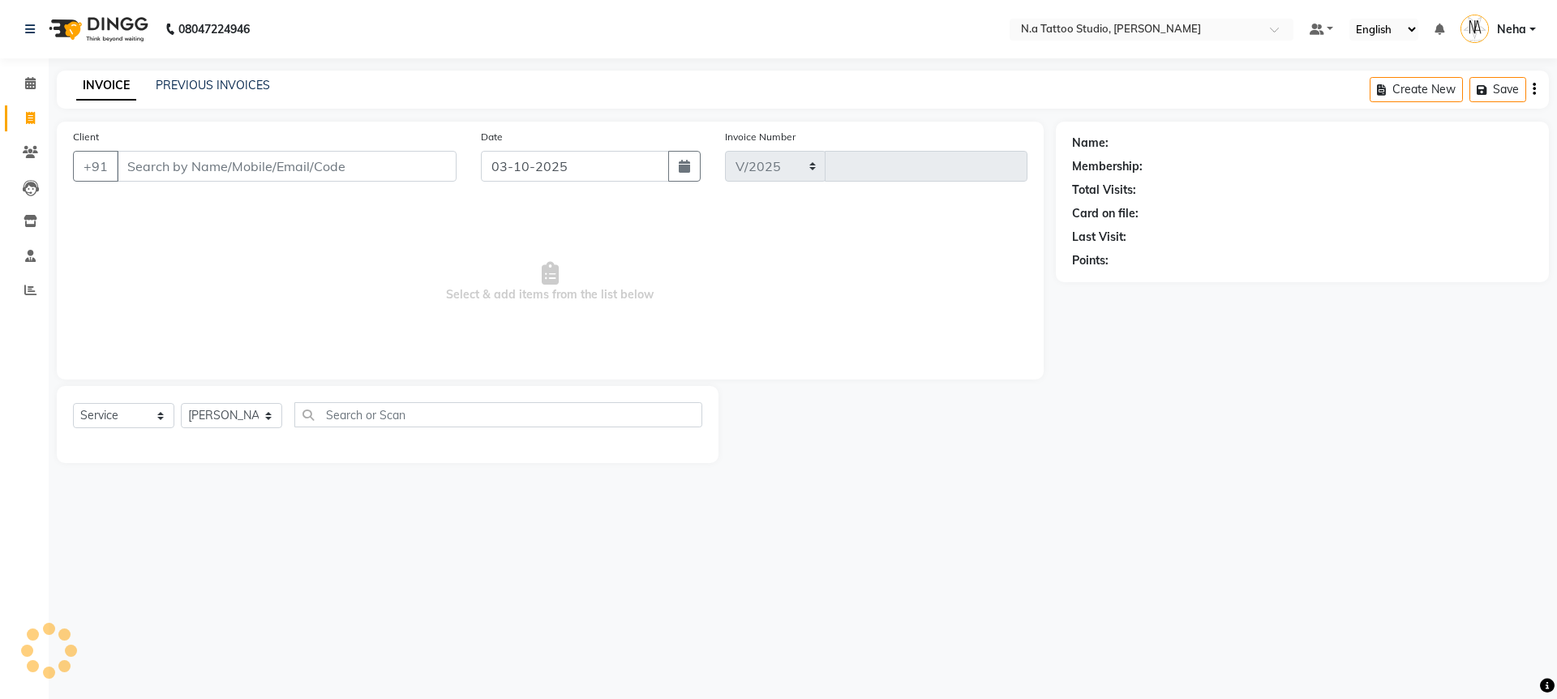
select select "4590"
type input "0745"
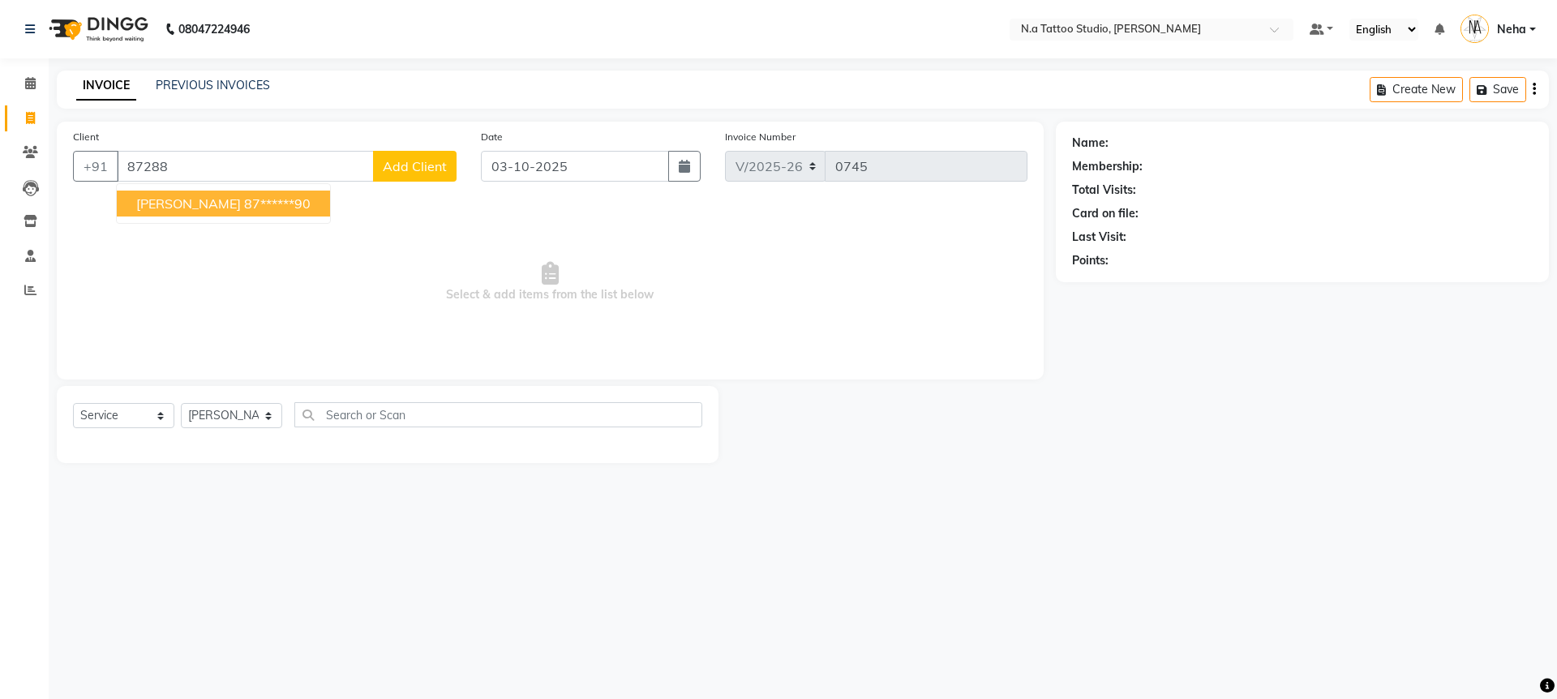
click at [244, 203] on ngb-highlight "87******90" at bounding box center [277, 203] width 67 height 16
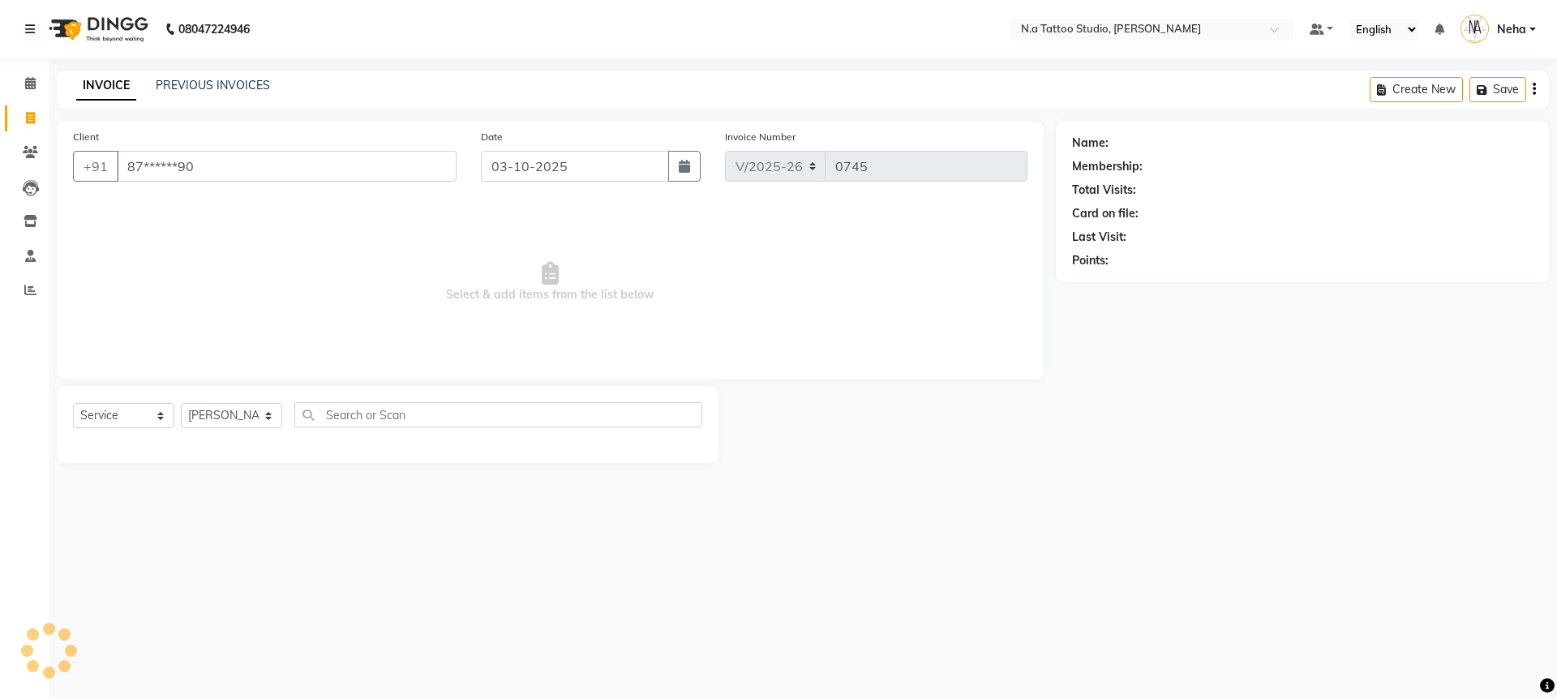
type input "87******90"
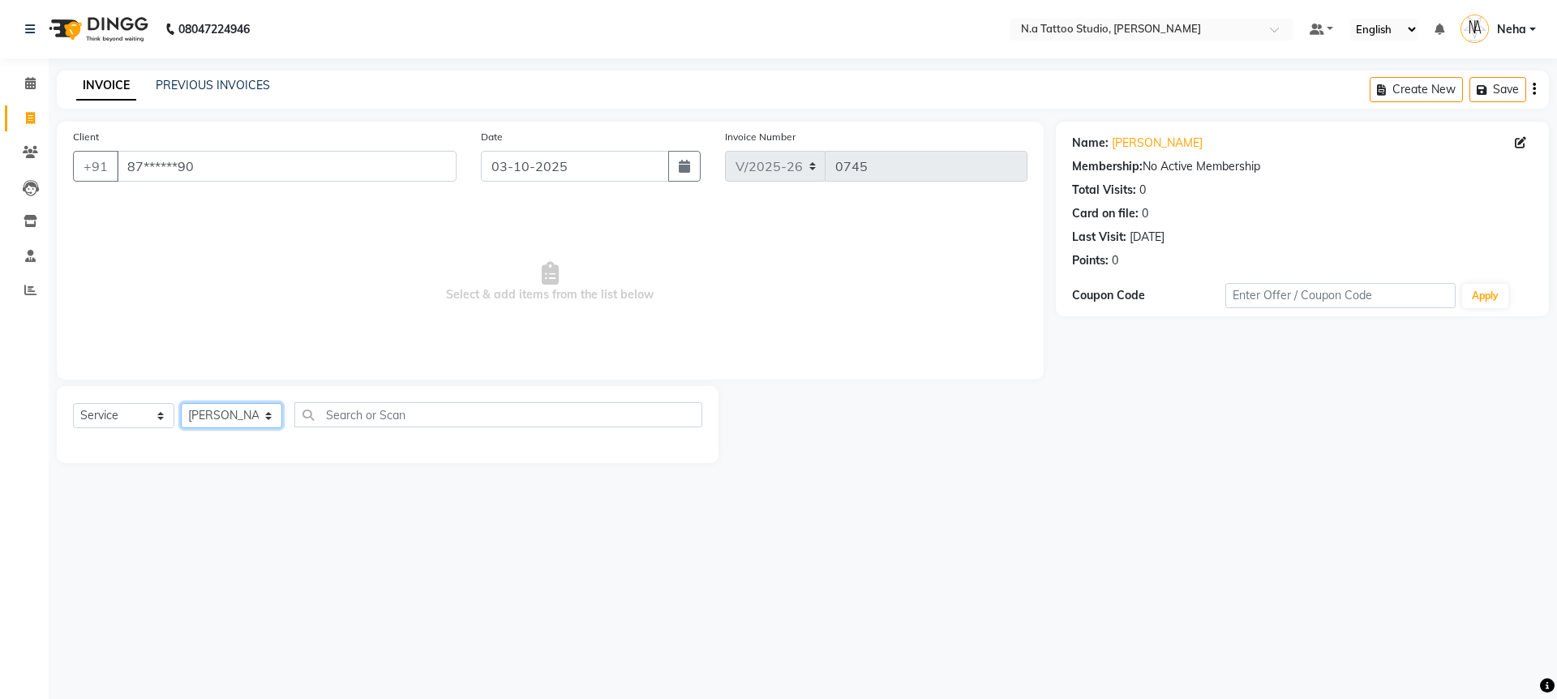
click at [232, 410] on select "[PERSON_NAME] [PERSON_NAME] [PERSON_NAME] [PERSON_NAME] Manager [PERSON_NAME] […" at bounding box center [231, 415] width 101 height 25
select select "59453"
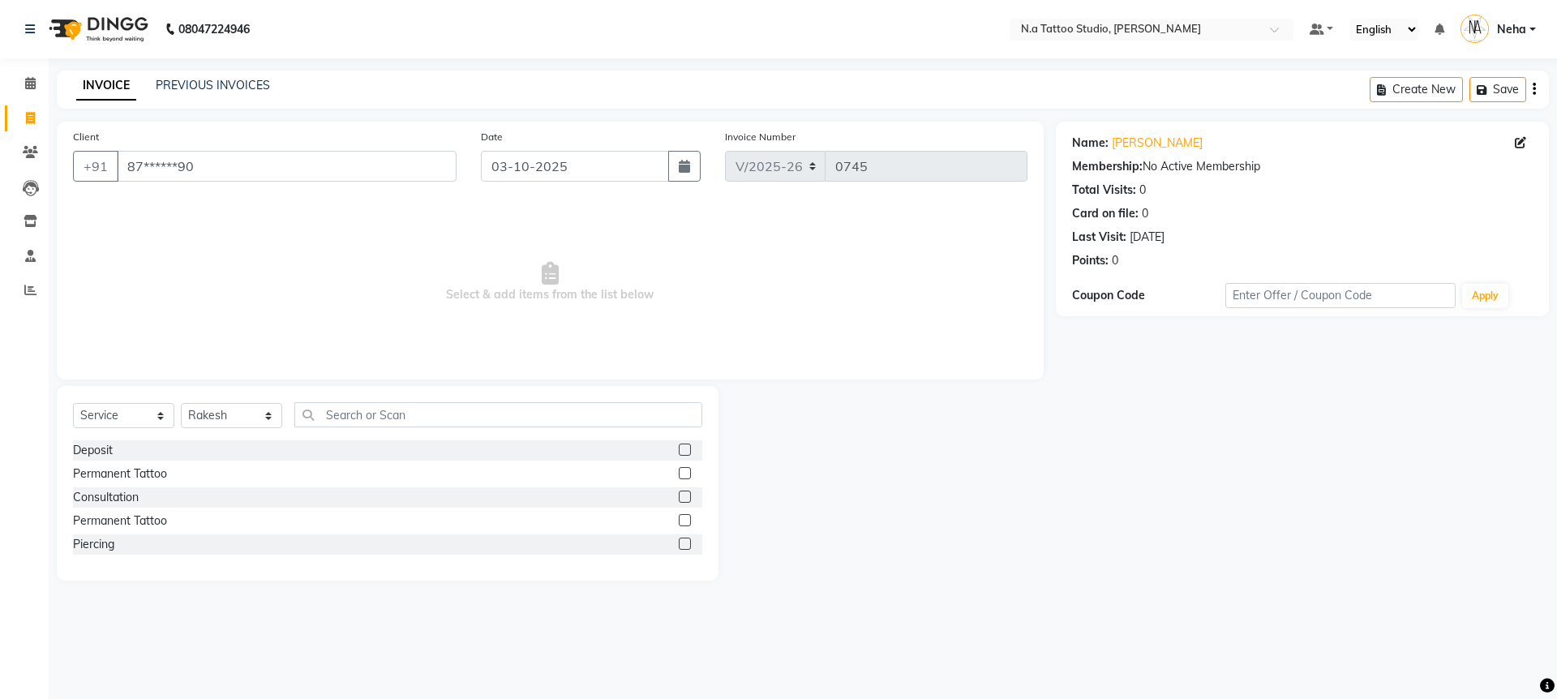
drag, startPoint x: 117, startPoint y: 474, endPoint x: 197, endPoint y: 444, distance: 86.0
click at [117, 474] on div "Permanent Tattoo" at bounding box center [120, 474] width 94 height 17
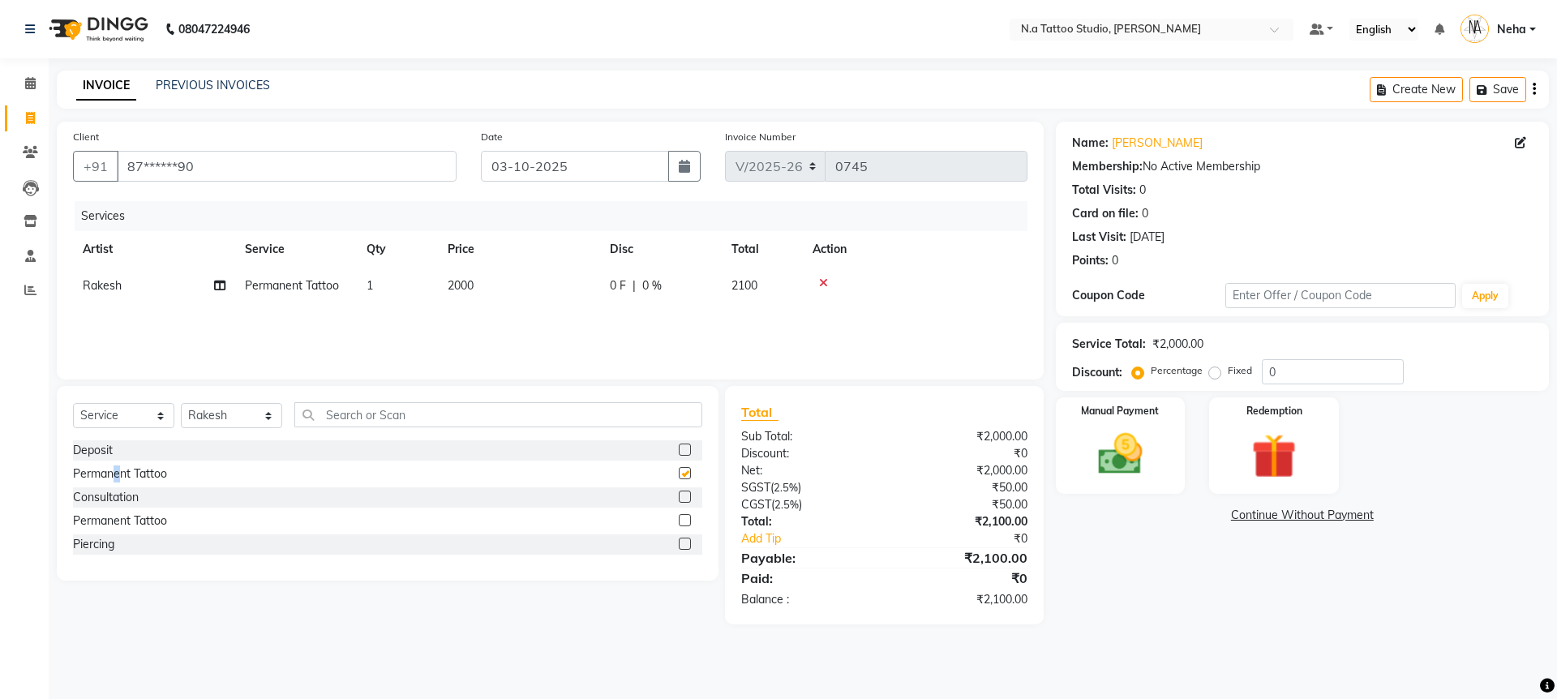
checkbox input "false"
drag, startPoint x: 1534, startPoint y: 88, endPoint x: 1513, endPoint y: 101, distance: 25.5
click at [1534, 89] on icon "button" at bounding box center [1534, 89] width 3 height 1
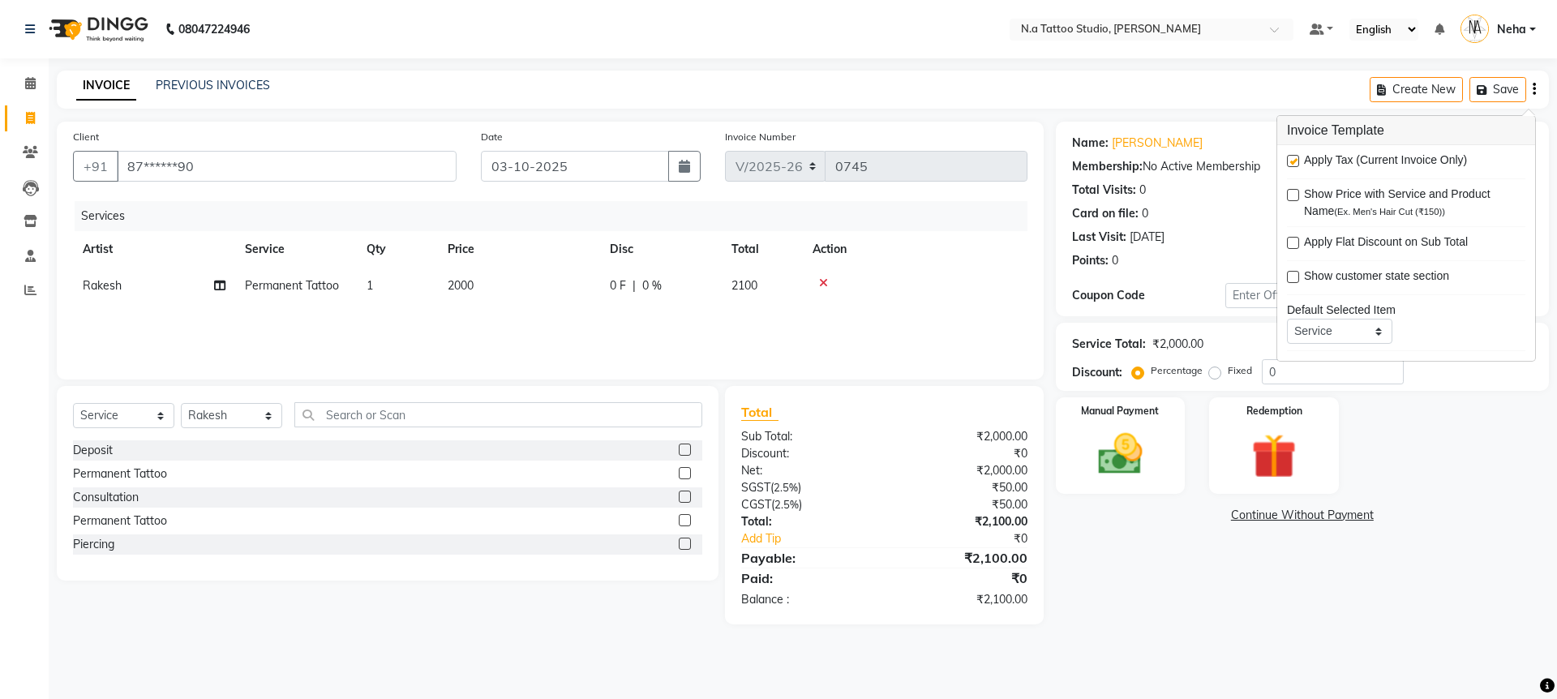
drag, startPoint x: 1298, startPoint y: 156, endPoint x: 1272, endPoint y: 174, distance: 32.0
click at [1297, 157] on label at bounding box center [1293, 161] width 12 height 12
click at [1297, 157] on input "checkbox" at bounding box center [1292, 162] width 11 height 11
checkbox input "false"
click at [488, 281] on td "2000" at bounding box center [519, 286] width 162 height 36
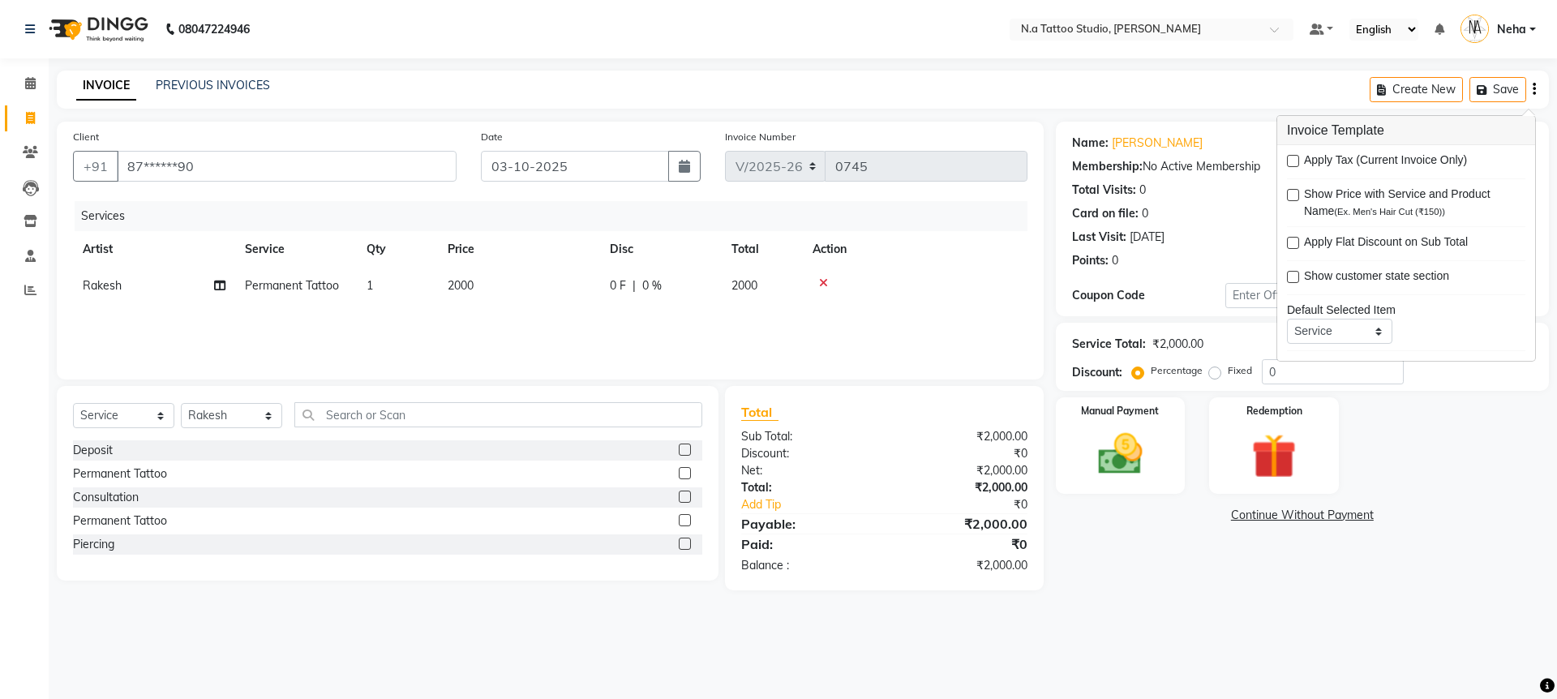
select select "59453"
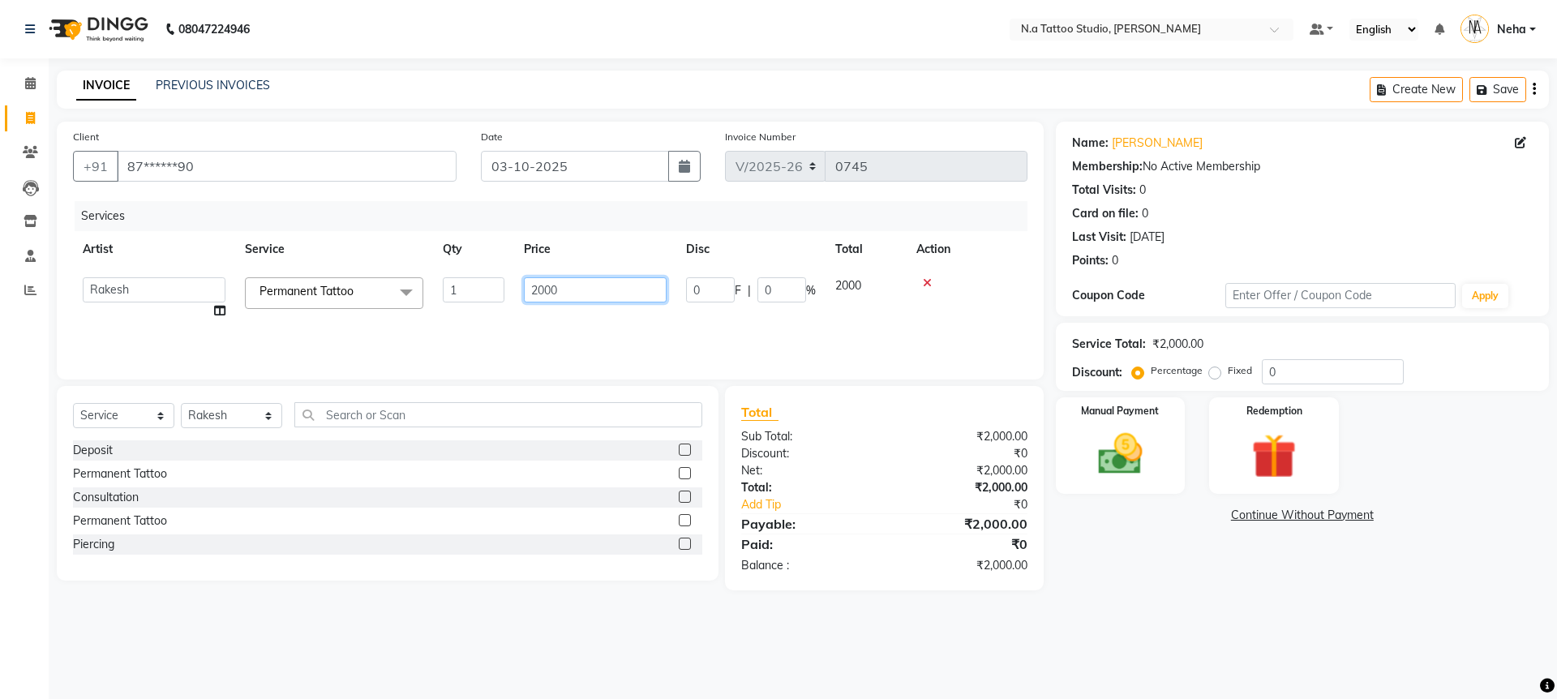
click at [589, 283] on input "2000" at bounding box center [595, 289] width 143 height 25
type input "4500"
click at [599, 325] on div "Services Artist Service Qty Price Disc Total Action [PERSON_NAME] [PERSON_NAME]…" at bounding box center [550, 282] width 955 height 162
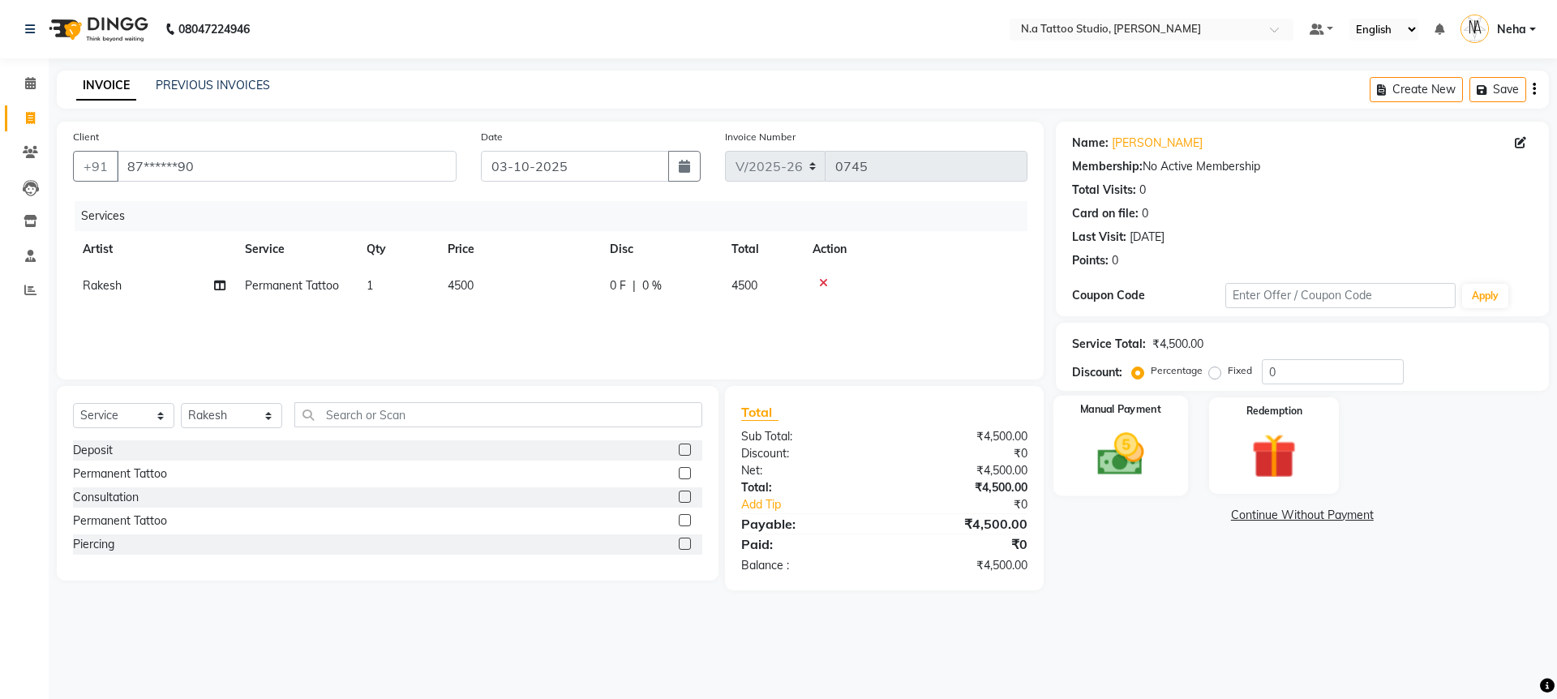
click at [1136, 437] on img at bounding box center [1120, 454] width 75 height 54
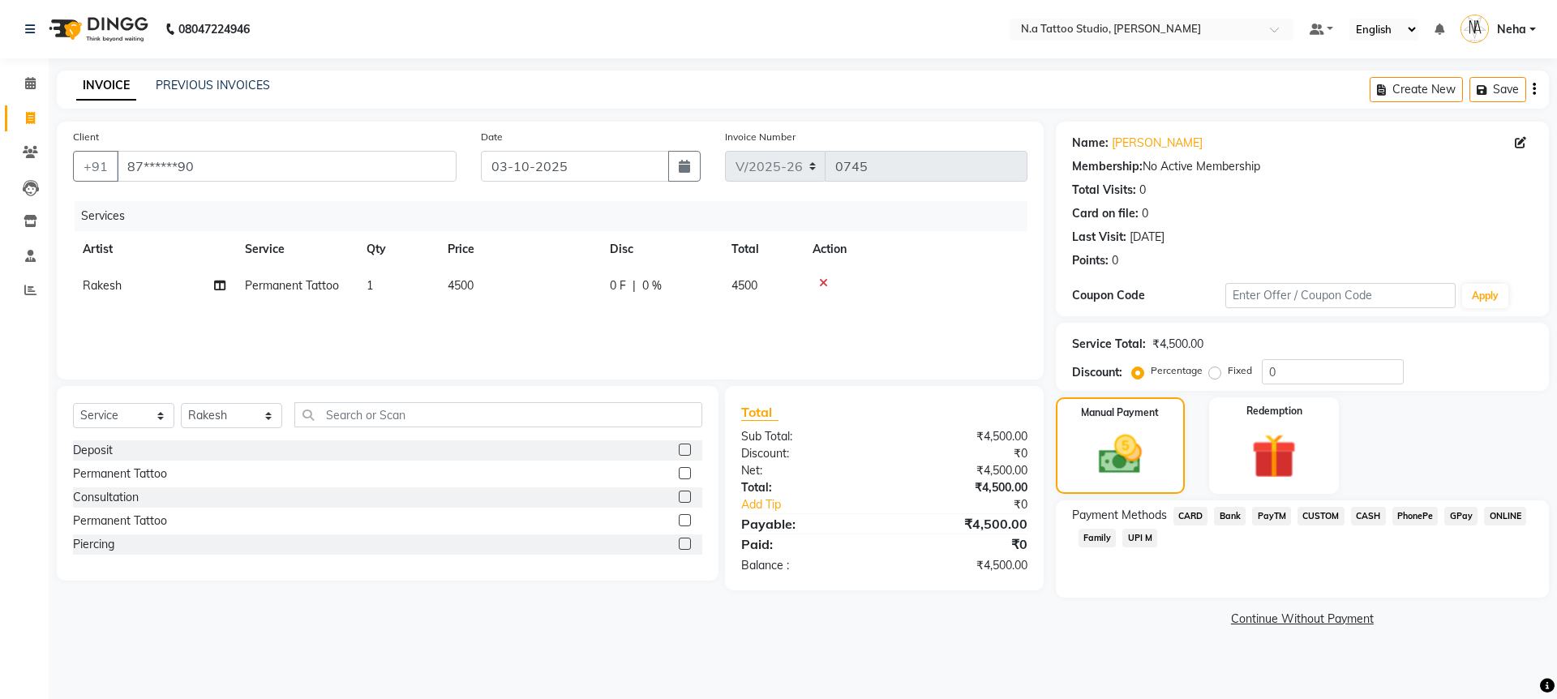
click at [1466, 521] on span "GPay" at bounding box center [1460, 516] width 33 height 19
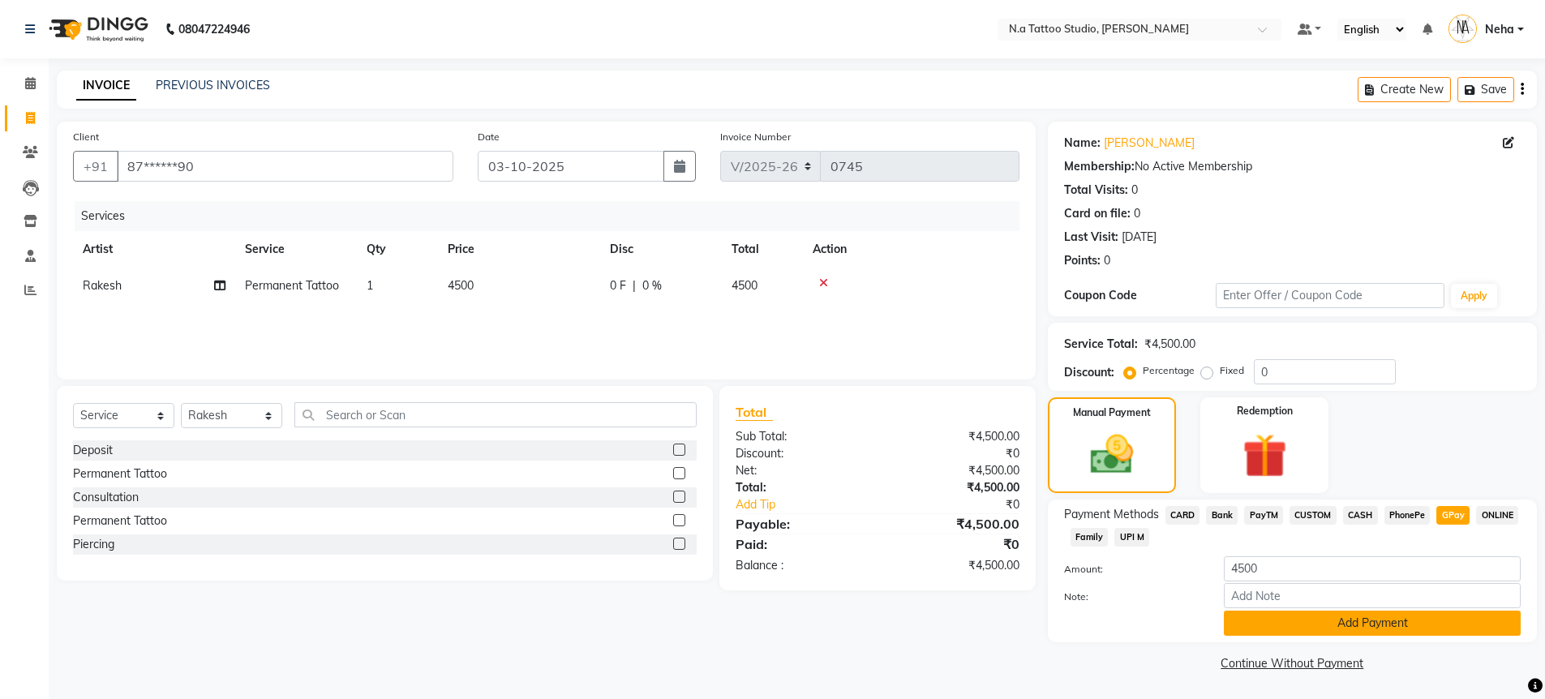
click at [1444, 617] on button "Add Payment" at bounding box center [1372, 623] width 297 height 25
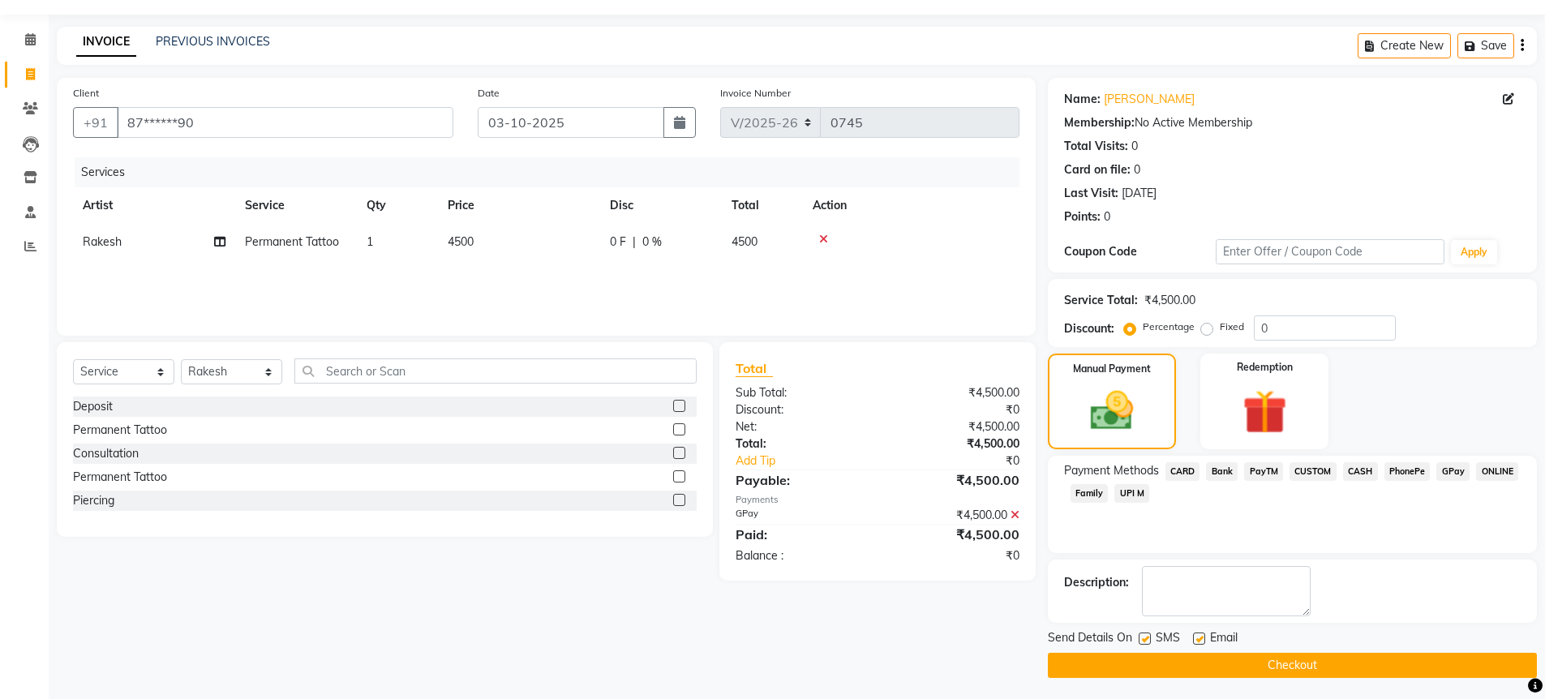
scroll to position [47, 0]
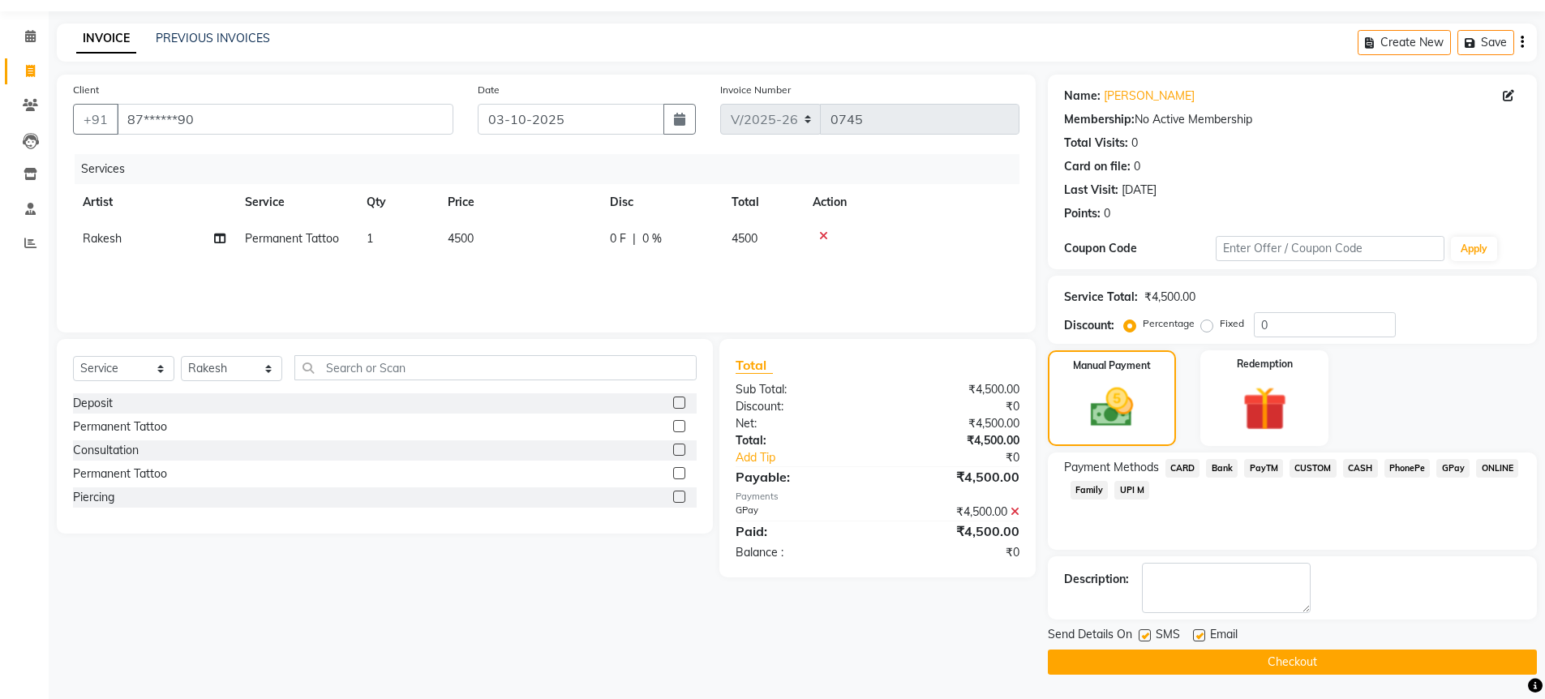
click at [1288, 664] on button "Checkout" at bounding box center [1292, 662] width 489 height 25
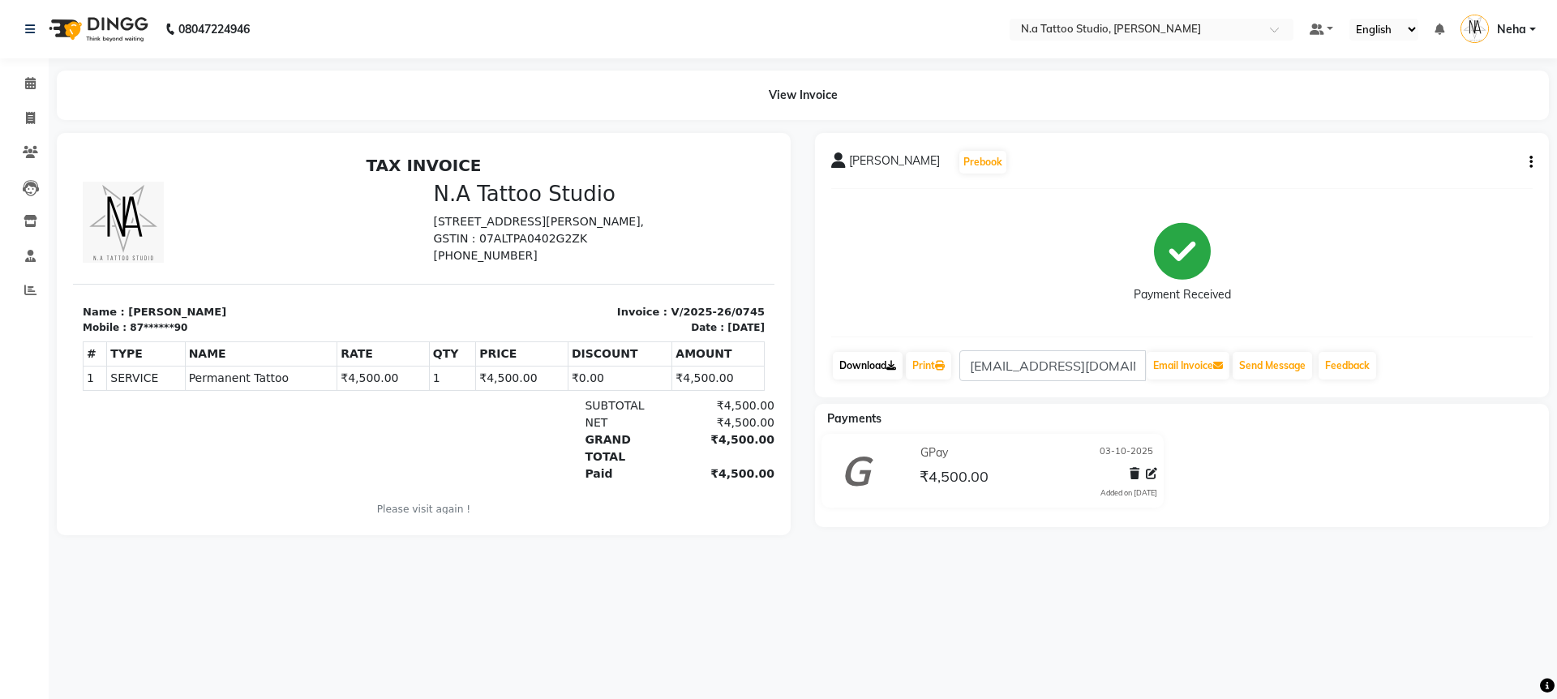
click at [885, 370] on link "Download" at bounding box center [868, 366] width 70 height 28
click at [32, 82] on icon at bounding box center [30, 83] width 11 height 12
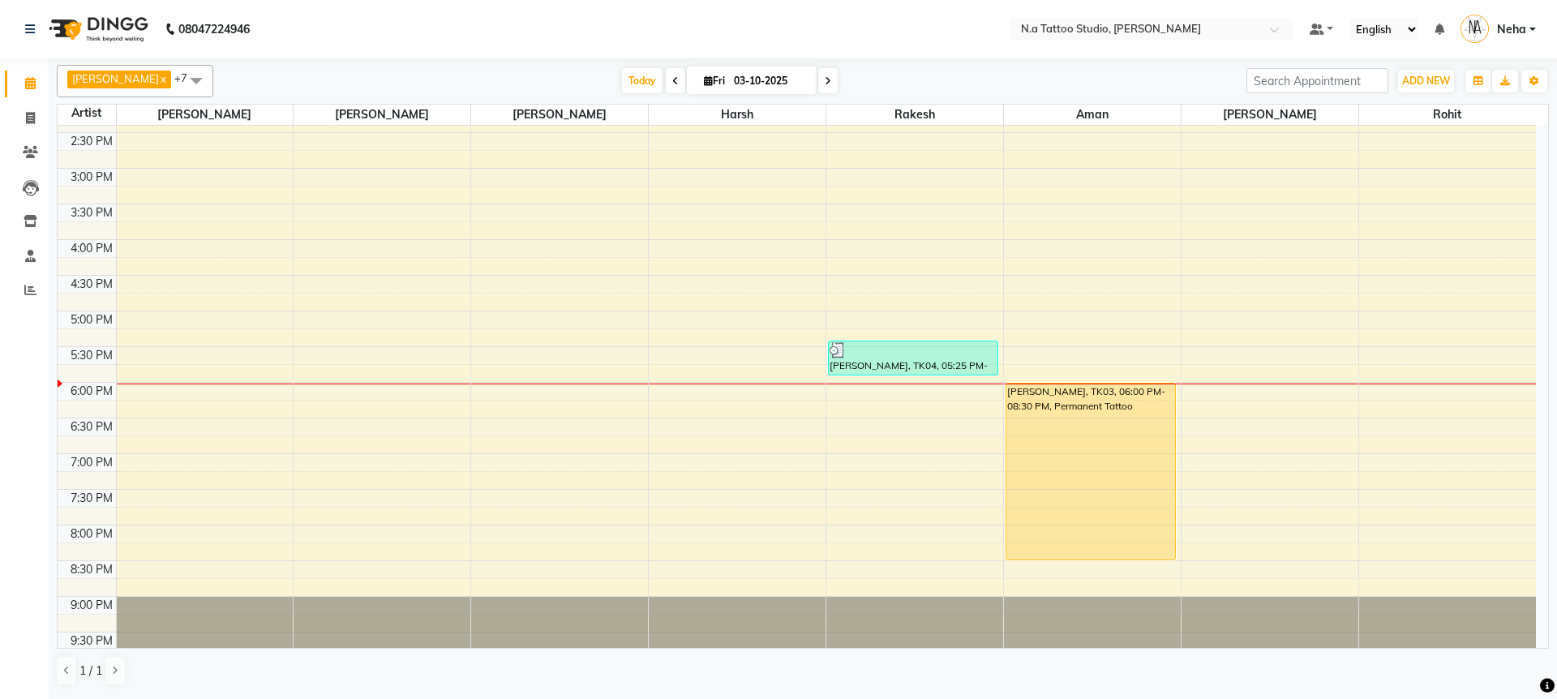
scroll to position [405, 0]
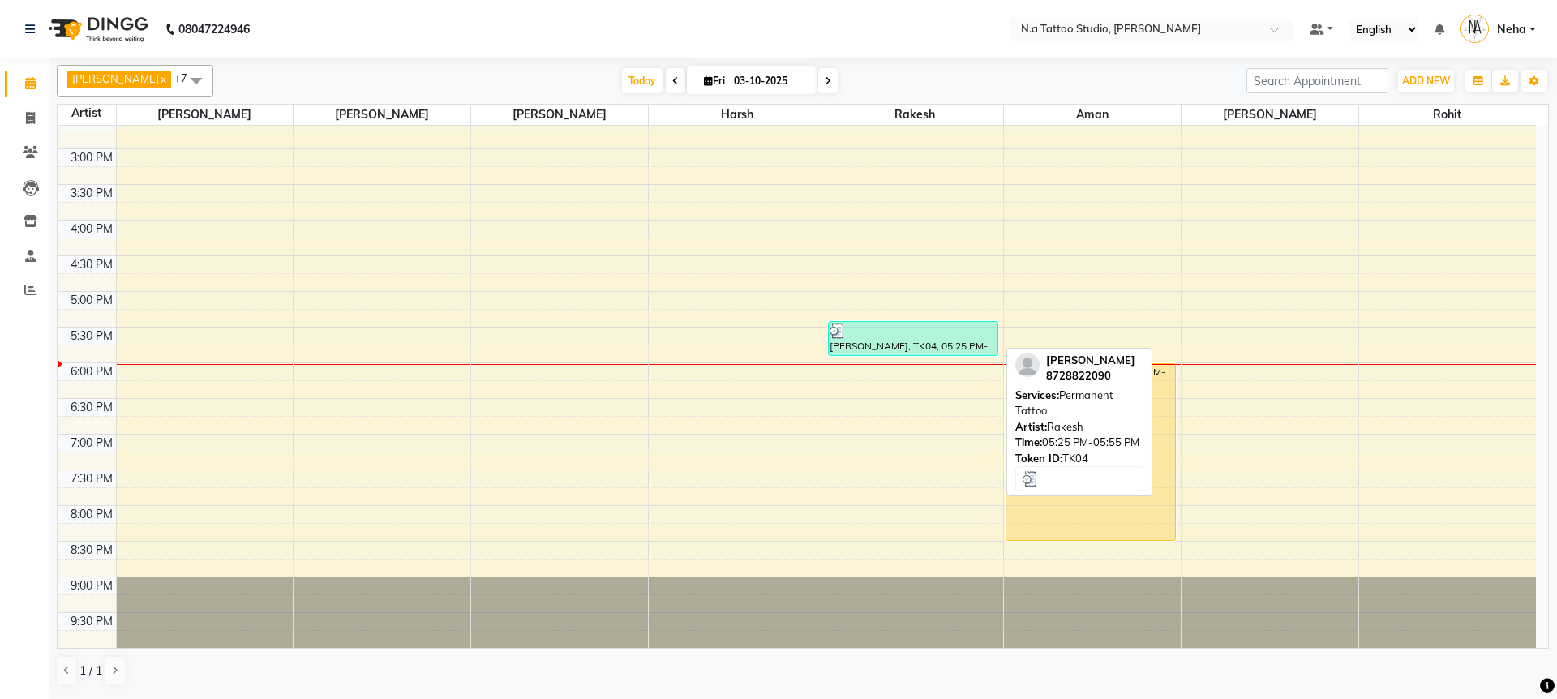
click at [908, 345] on div "[PERSON_NAME], TK04, 05:25 PM-05:55 PM, Permanent Tattoo" at bounding box center [913, 338] width 169 height 33
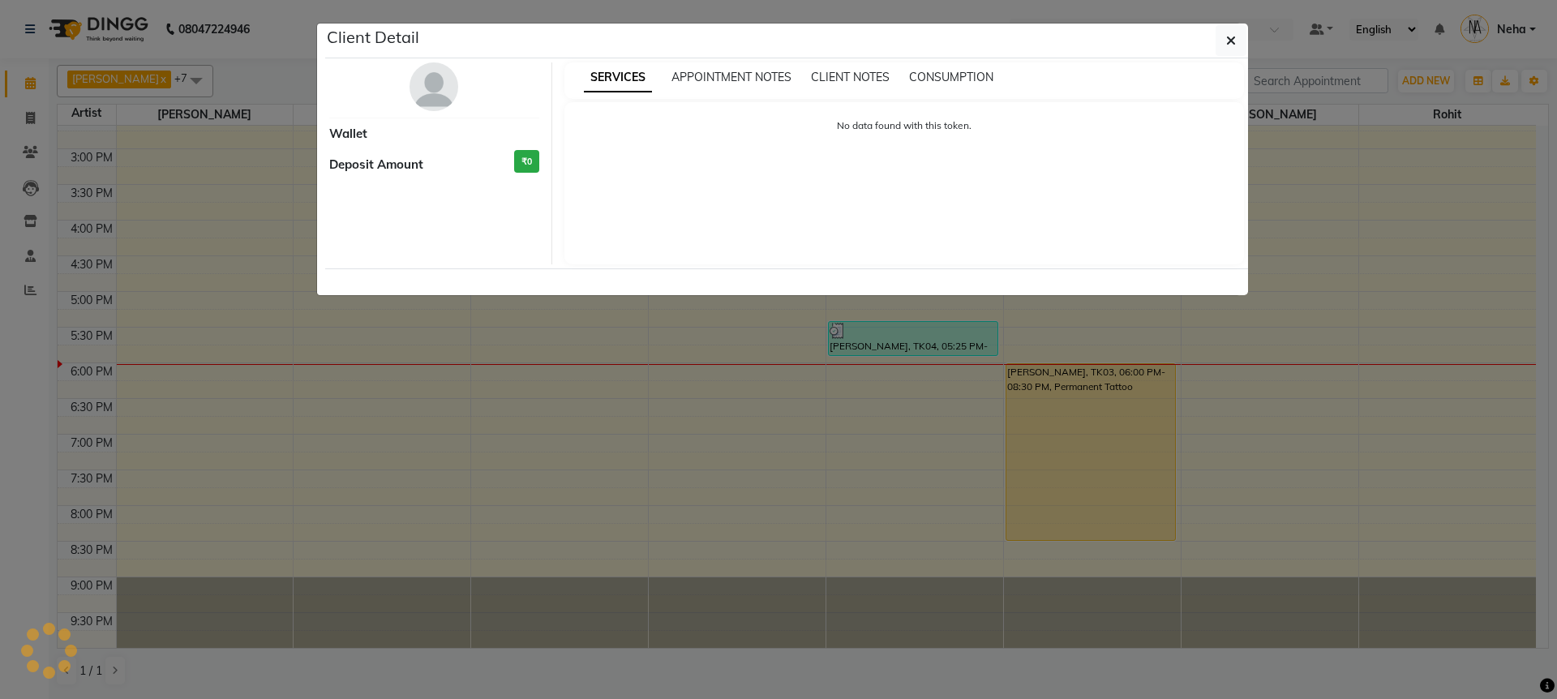
select select "3"
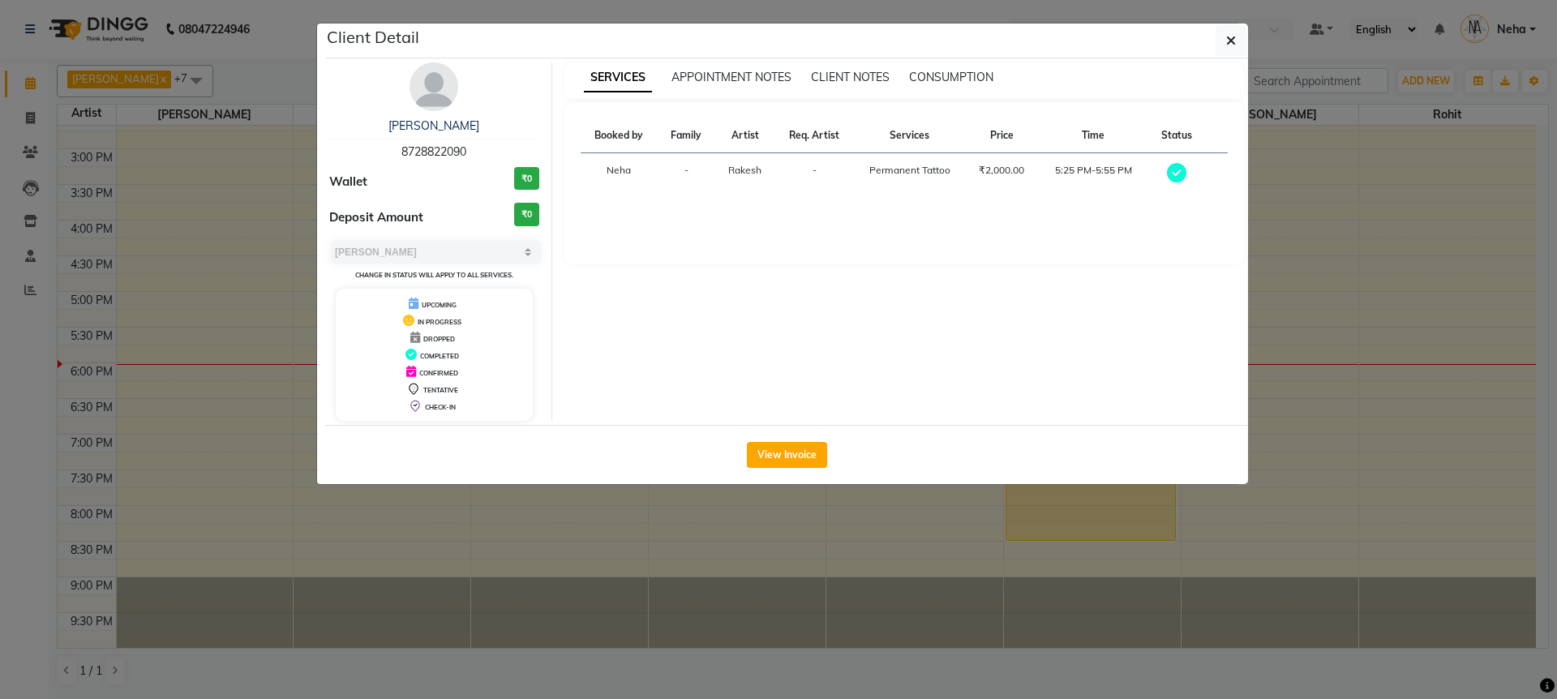
click at [427, 152] on span "8728822090" at bounding box center [433, 151] width 65 height 15
copy span "8728822090"
click at [1219, 41] on button "button" at bounding box center [1231, 40] width 31 height 31
